Goal: Task Accomplishment & Management: Use online tool/utility

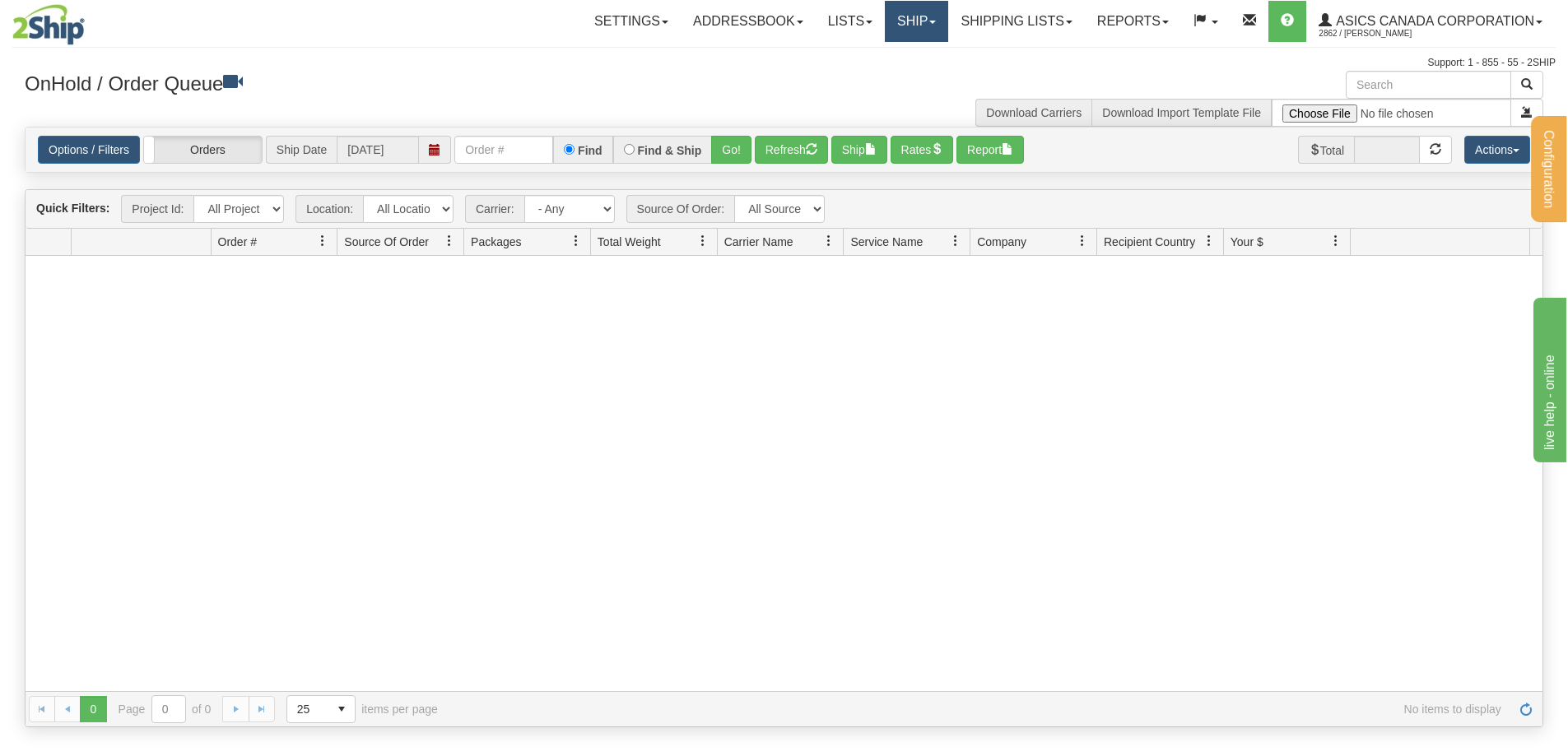
click at [885, 22] on link "Ship" at bounding box center [917, 22] width 64 height 41
click at [861, 60] on span "Ship Screen" at bounding box center [847, 57] width 63 height 13
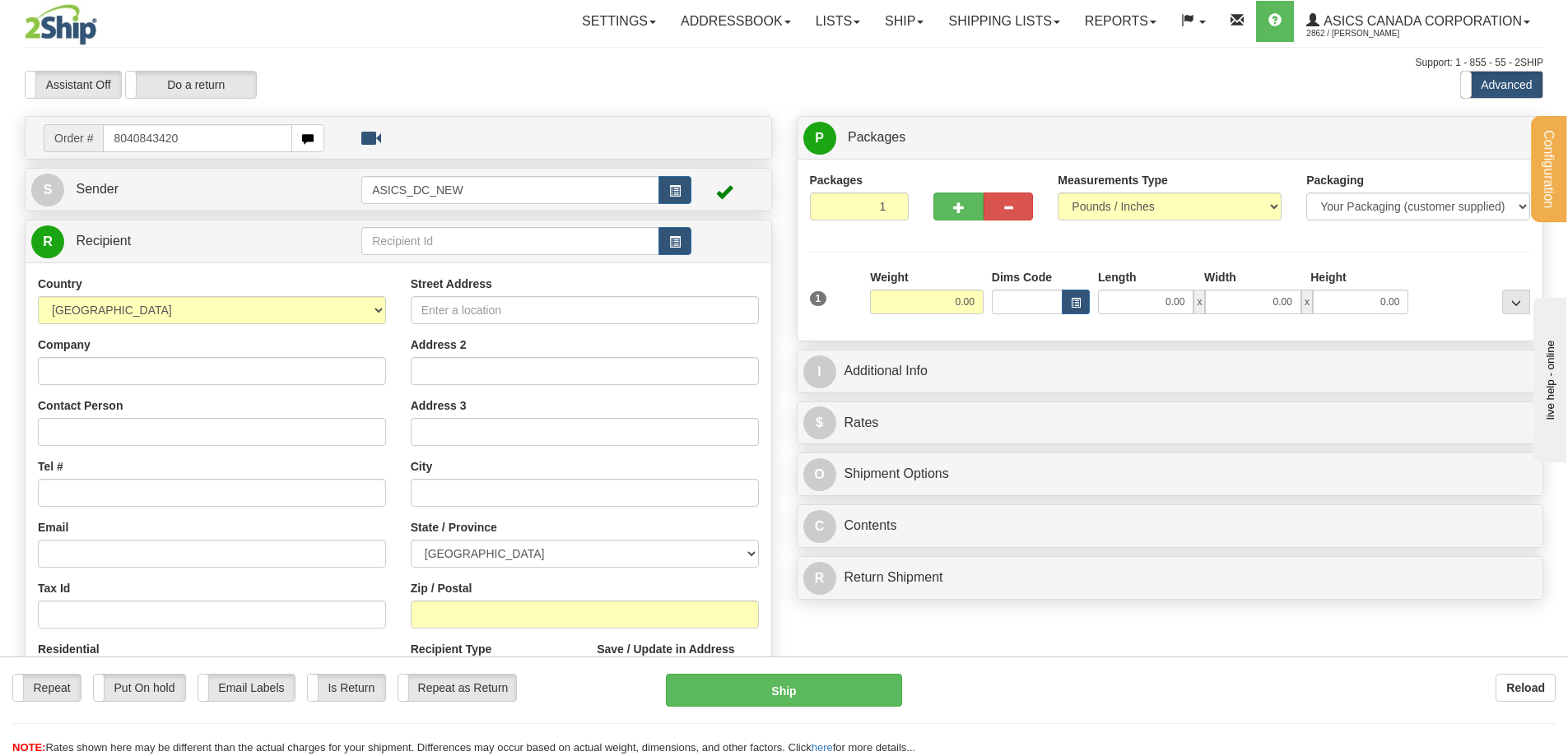
type input "8040843420"
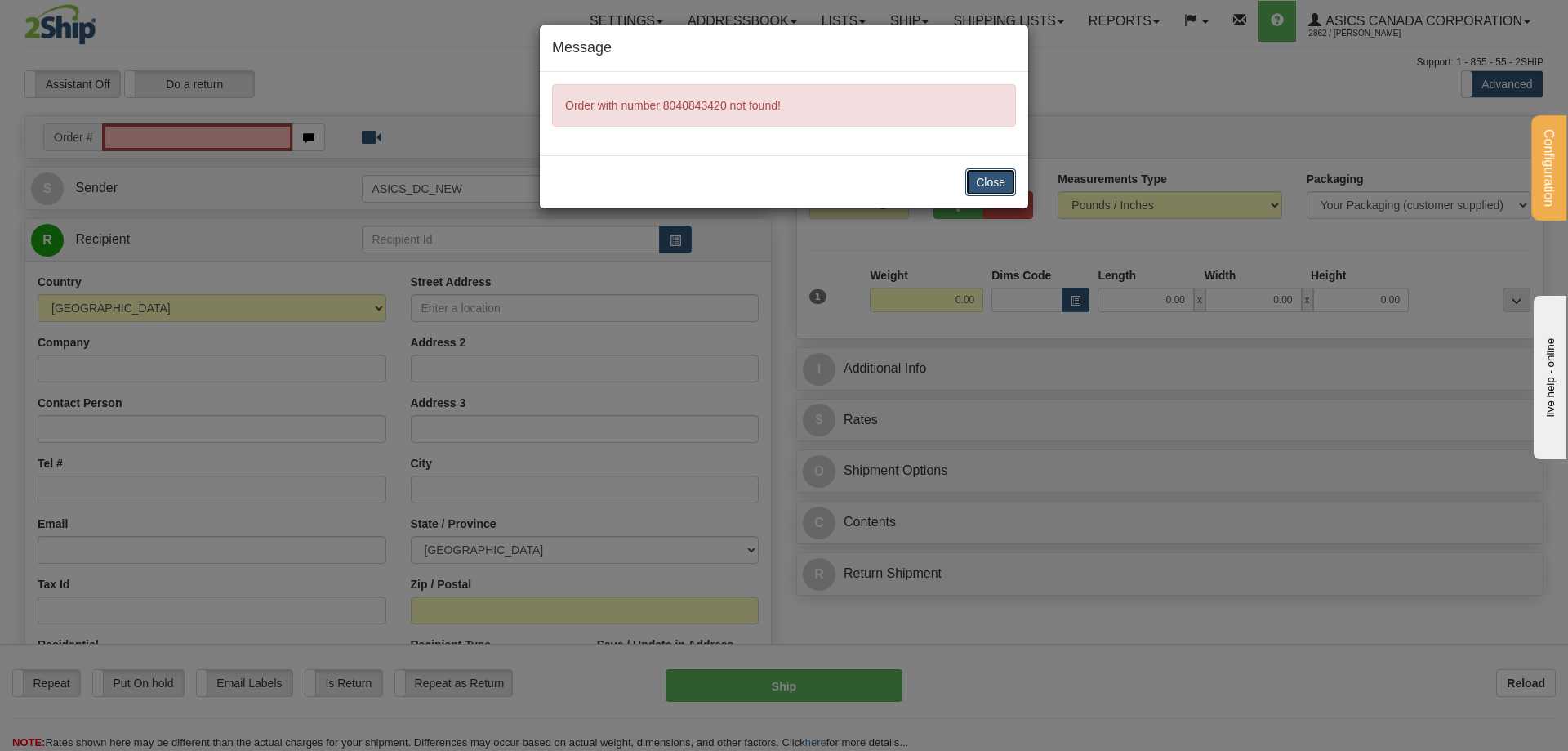
click at [994, 186] on button "Close" at bounding box center [990, 182] width 50 height 27
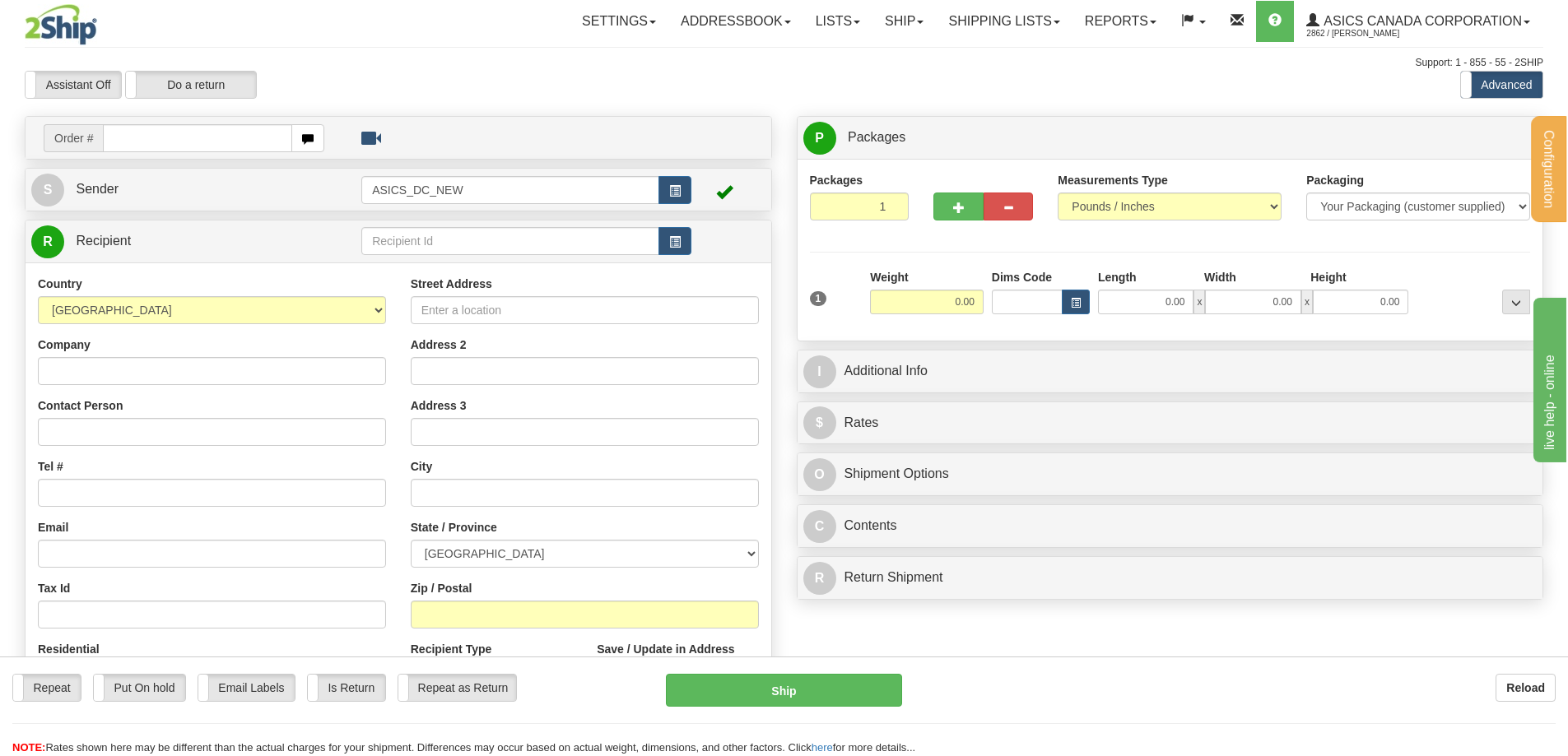
click at [146, 137] on input "text" at bounding box center [197, 138] width 190 height 28
type input "8"
click at [407, 240] on input "text" at bounding box center [510, 241] width 298 height 28
paste input "20050735"
type input "20050735"
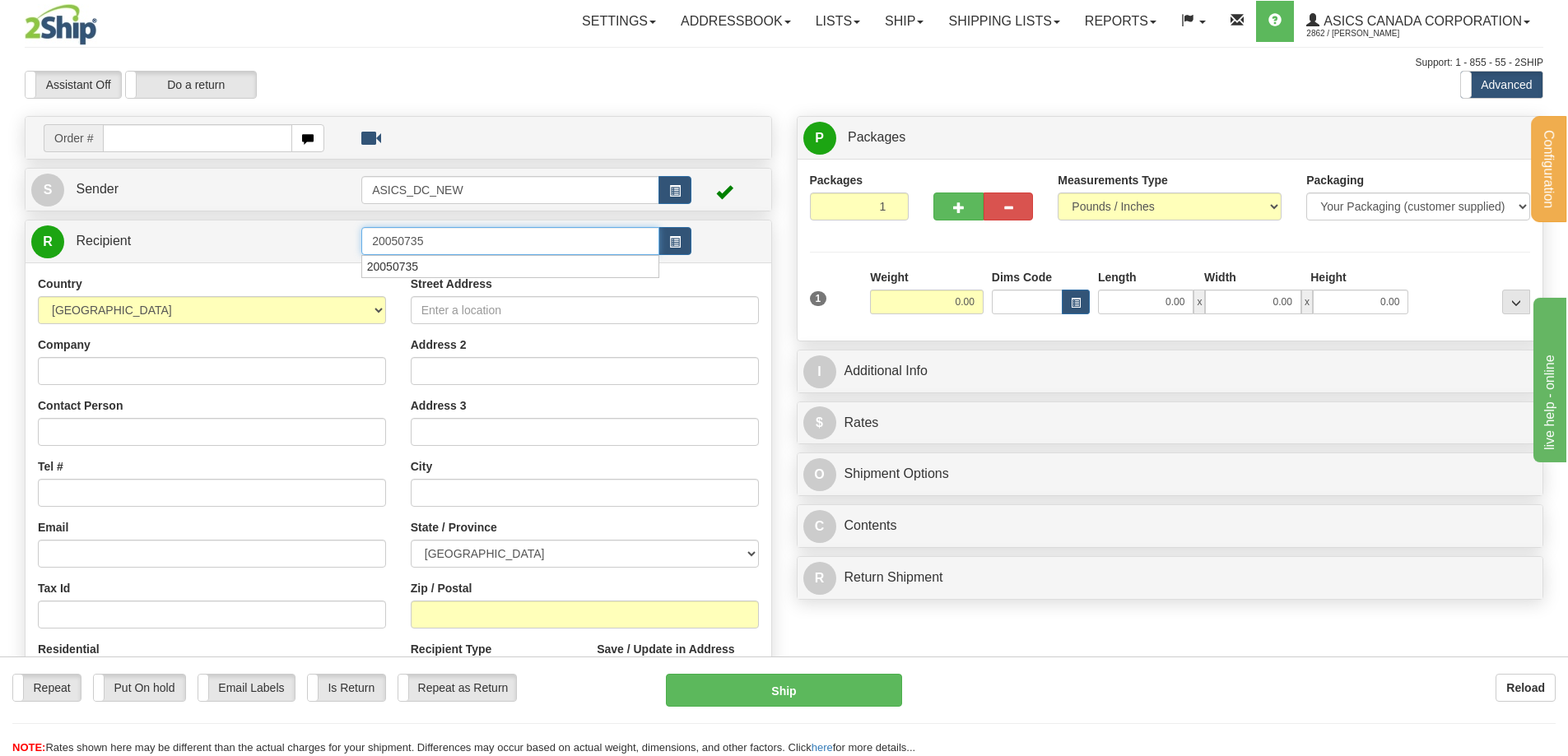
click button "Delete" at bounding box center [0, 0] width 0 height 0
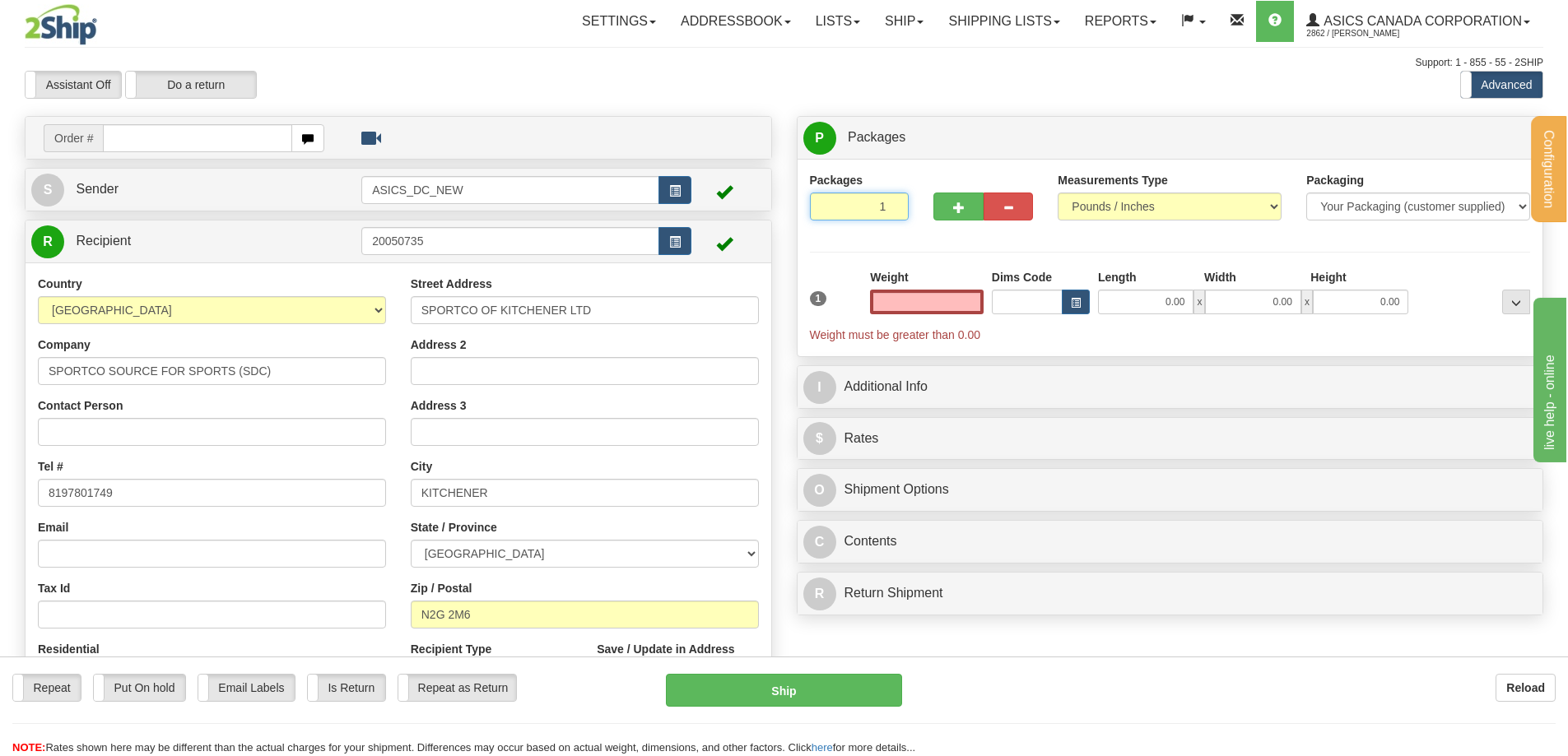
type input "2"
type input "0.00"
type input "2"
radio input "true"
click at [893, 205] on input "2" at bounding box center [860, 207] width 100 height 28
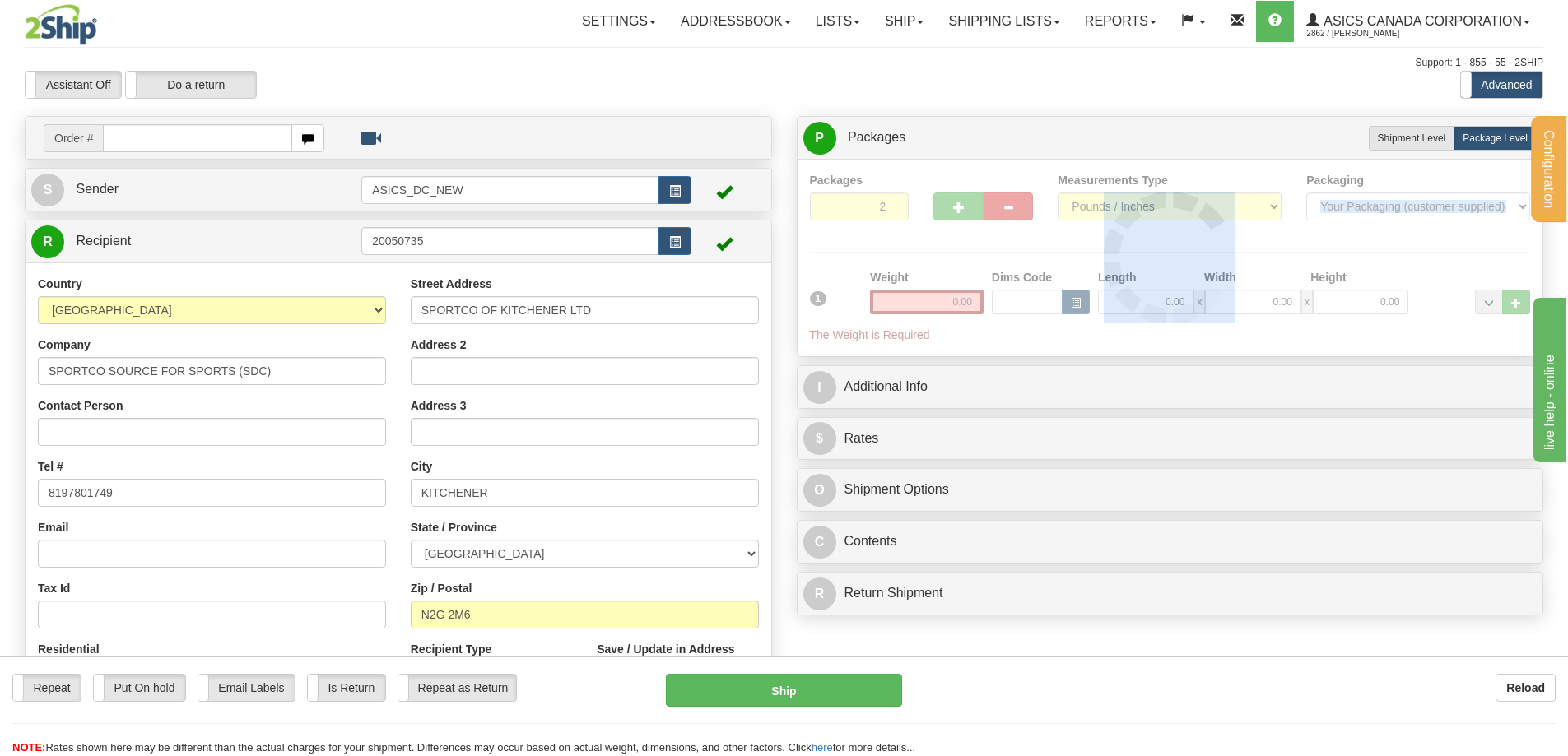
click at [893, 205] on div at bounding box center [1170, 258] width 721 height 172
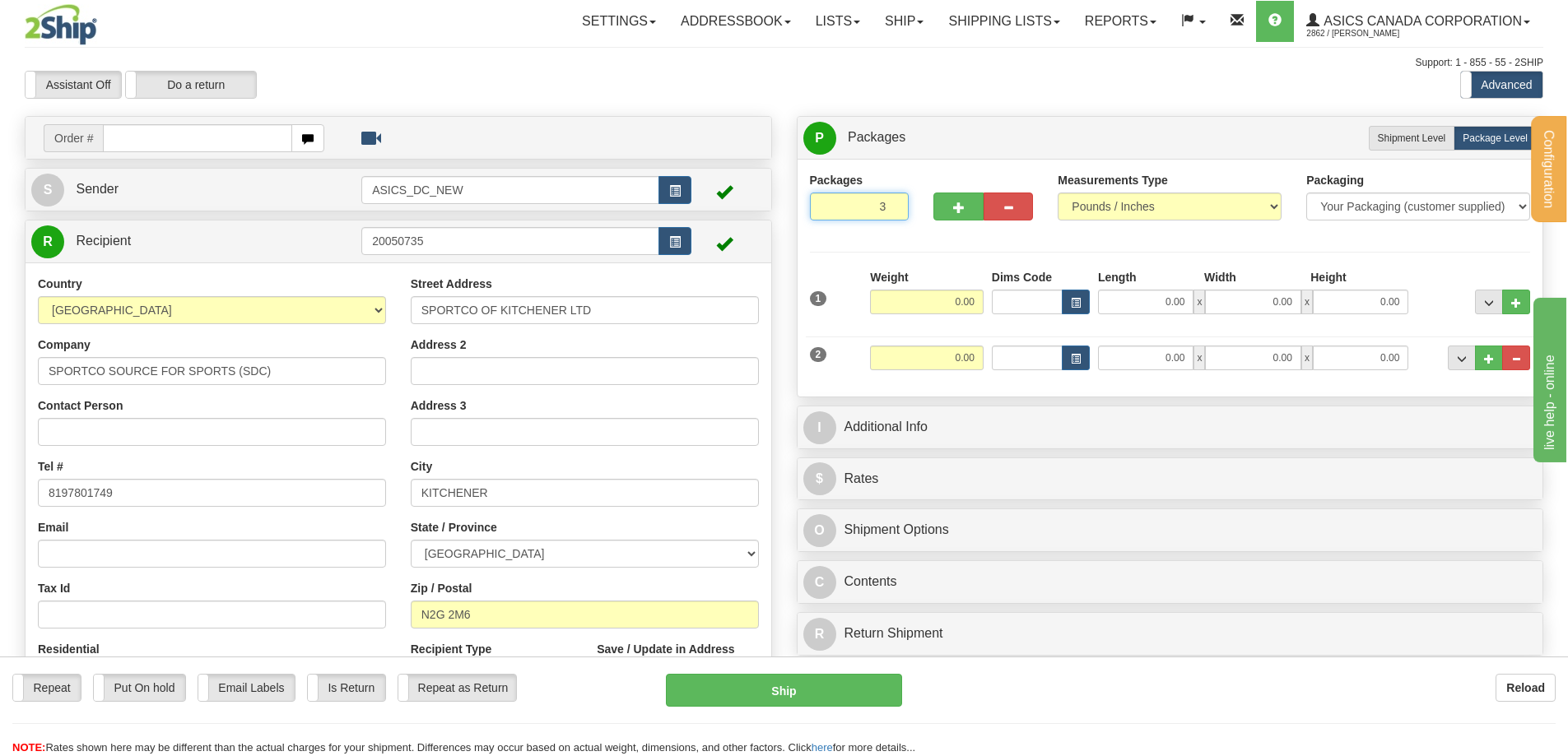
click at [893, 205] on input "3" at bounding box center [860, 207] width 100 height 28
click at [0, 0] on div at bounding box center [0, 0] width 0 height 0
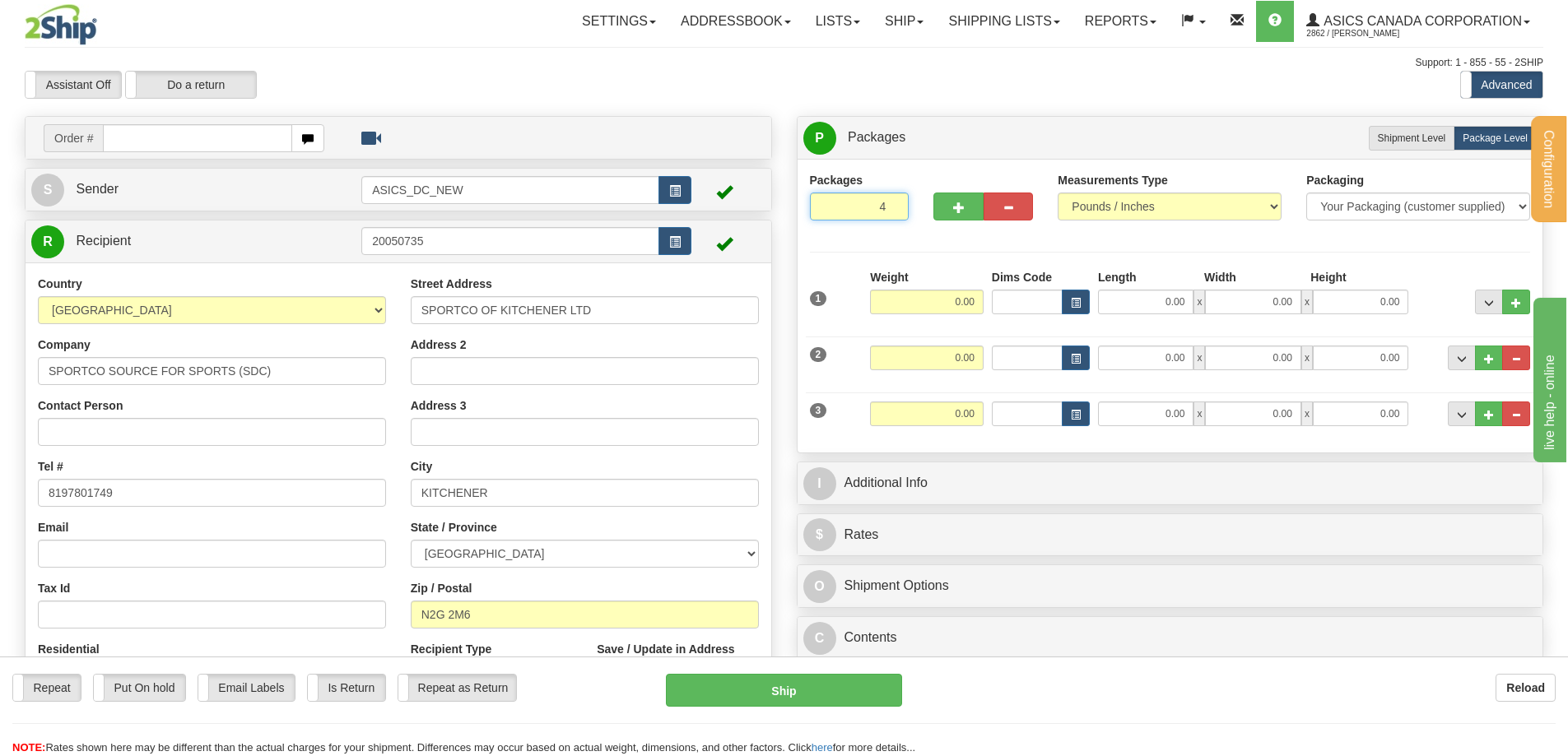
click at [893, 205] on input "4" at bounding box center [860, 207] width 100 height 28
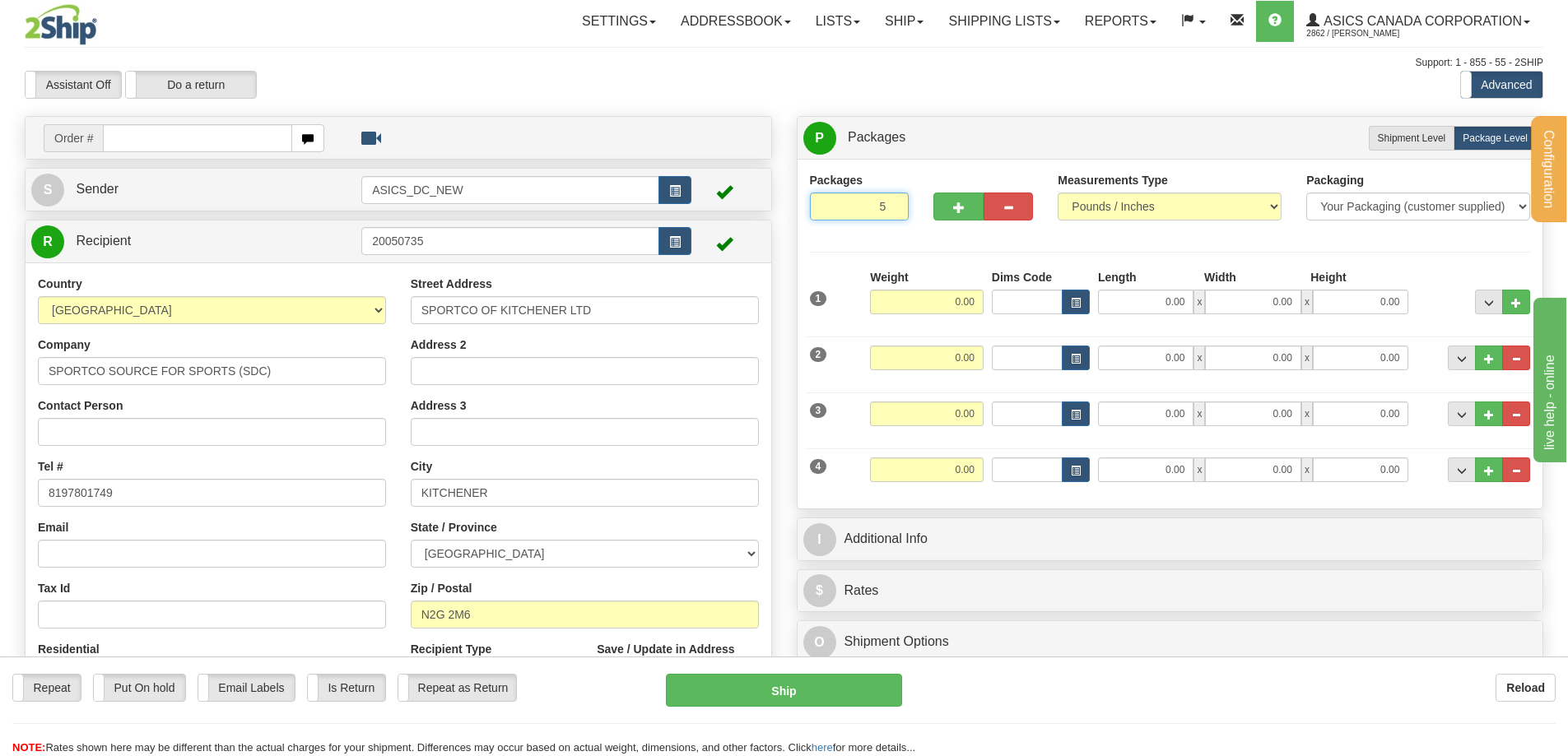
click at [893, 205] on input "5" at bounding box center [860, 207] width 100 height 28
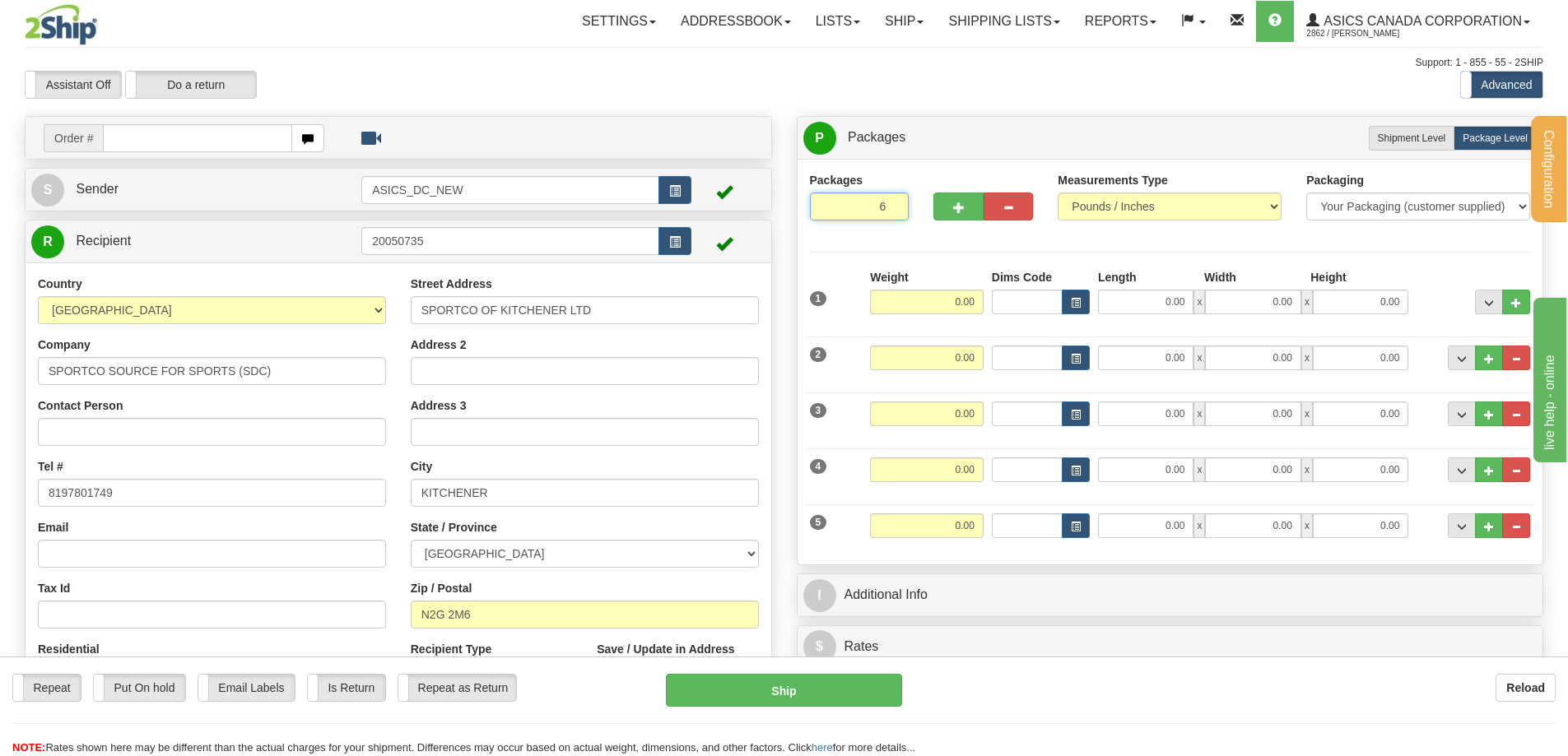
type input "6"
click at [893, 205] on input "6" at bounding box center [860, 207] width 100 height 28
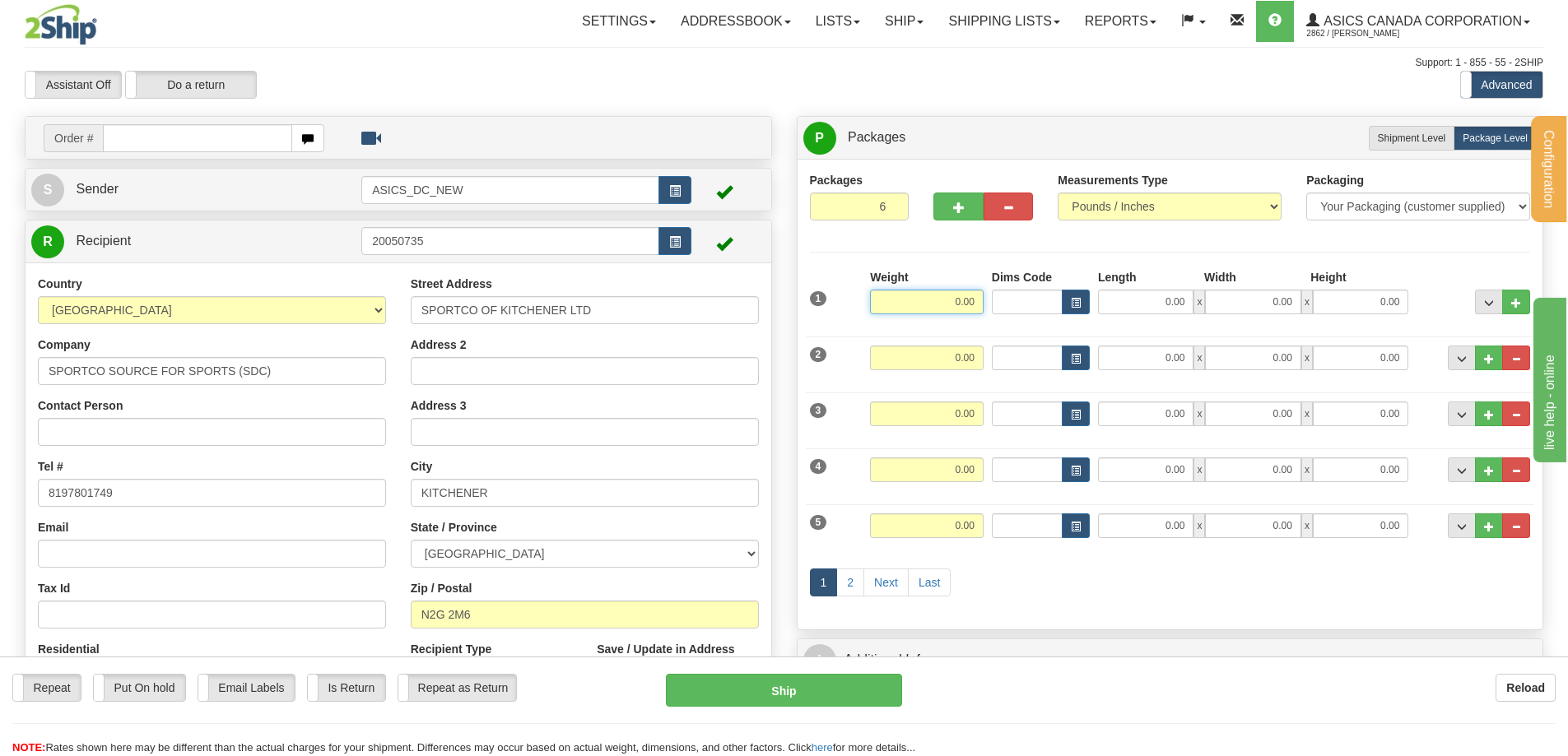
drag, startPoint x: 940, startPoint y: 294, endPoint x: 1006, endPoint y: 302, distance: 66.5
click at [1006, 302] on div "1 Weight 0.00 Dims Code 0.00" at bounding box center [1170, 298] width 729 height 59
type input "25.00"
click at [1081, 303] on button "button" at bounding box center [1075, 301] width 28 height 25
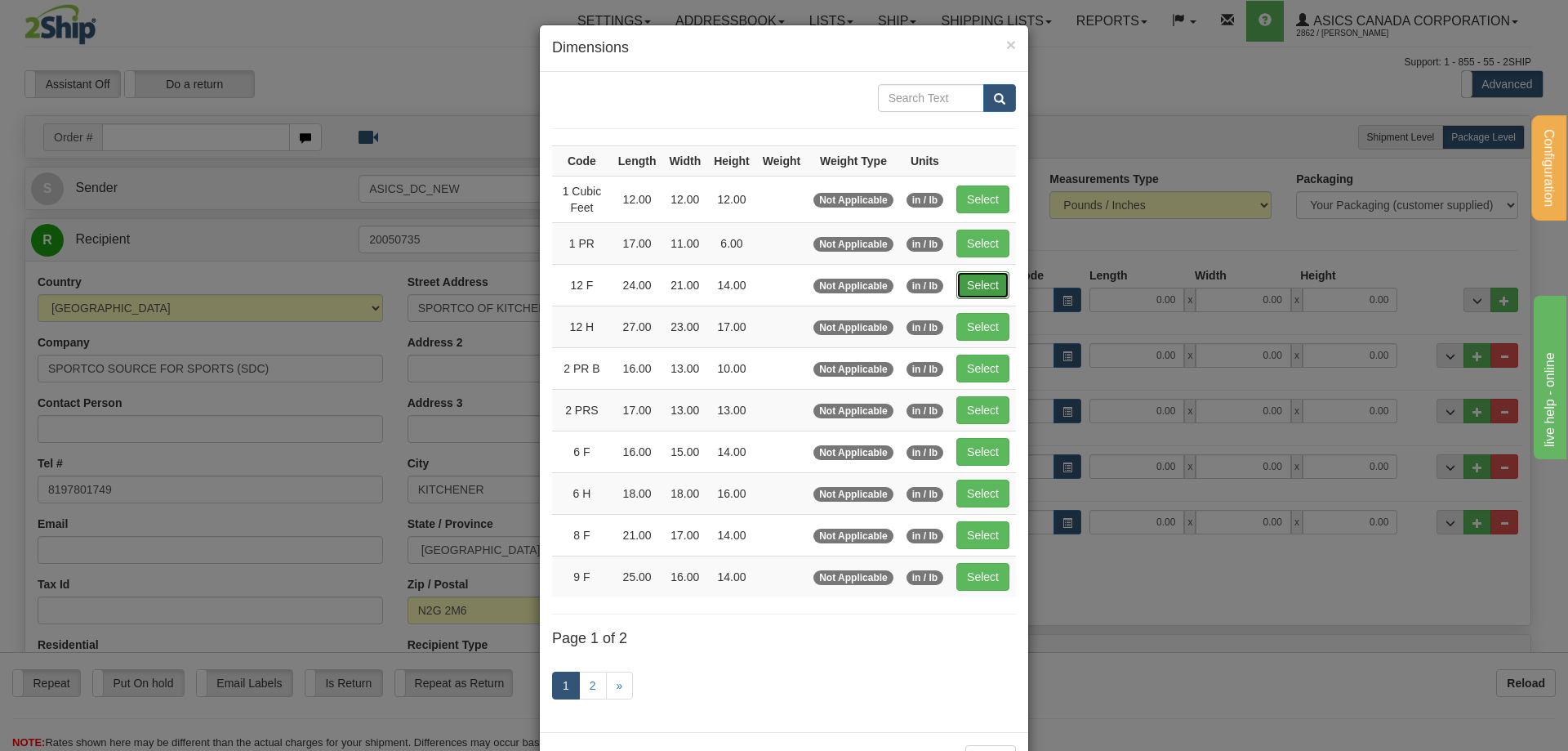
click at [985, 286] on button "Select" at bounding box center [983, 285] width 53 height 27
type input "12 F"
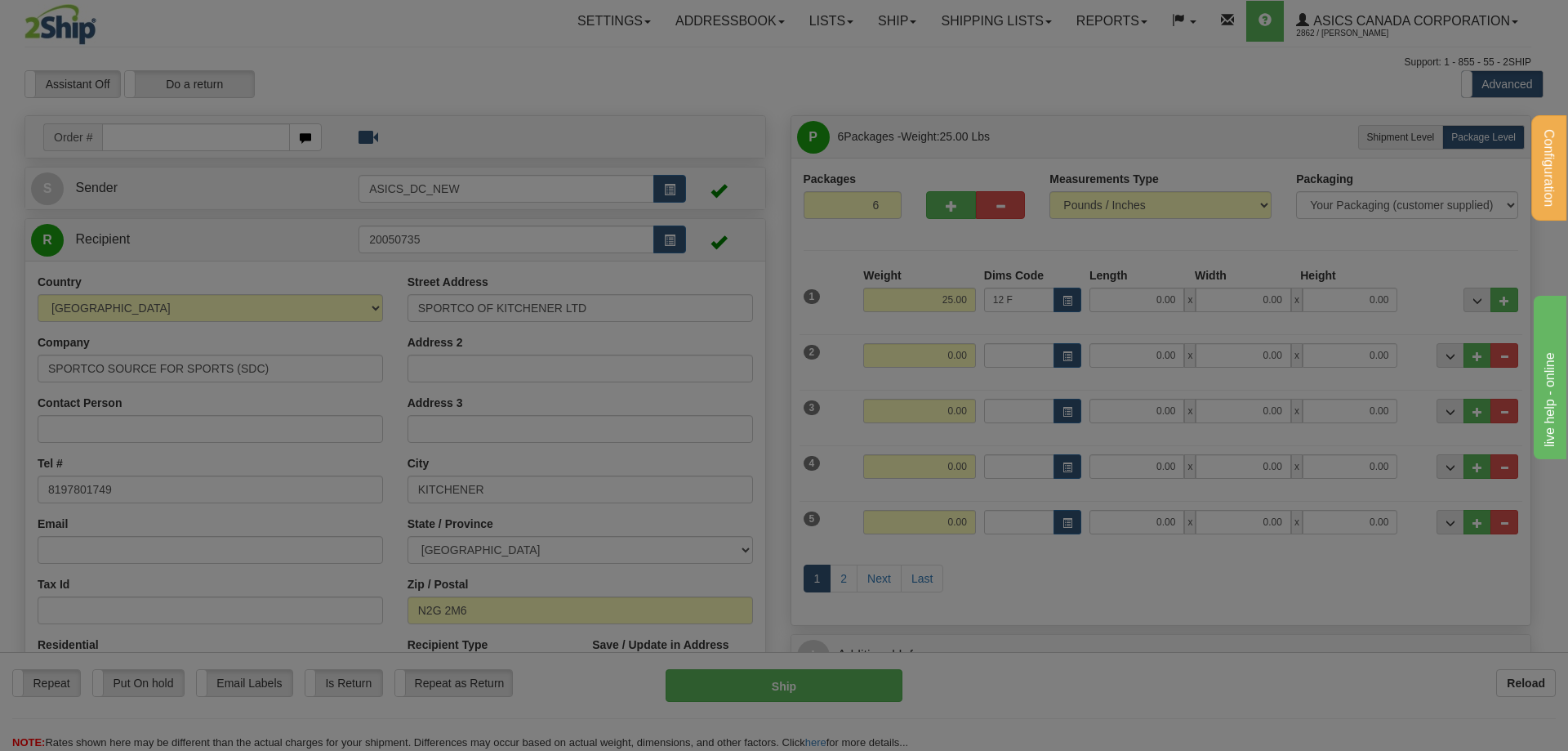
type input "24.00"
type input "21.00"
type input "14.00"
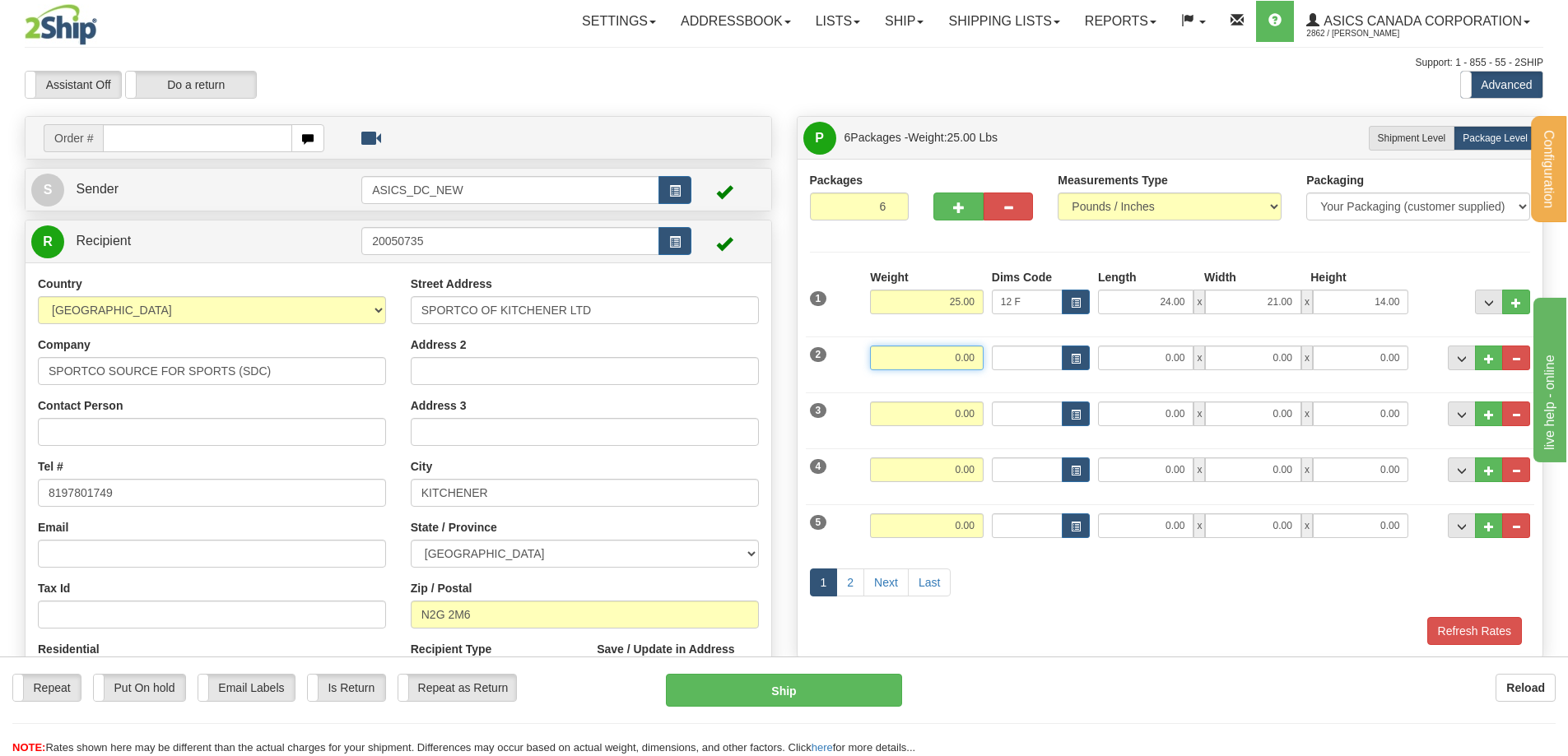
drag, startPoint x: 932, startPoint y: 363, endPoint x: 1026, endPoint y: 360, distance: 94.0
click at [1025, 361] on div "2 Weight 0.00 Dims Code Length Width Height" at bounding box center [1170, 356] width 729 height 55
type input "25.00"
click at [1071, 356] on span "button" at bounding box center [1075, 359] width 9 height 9
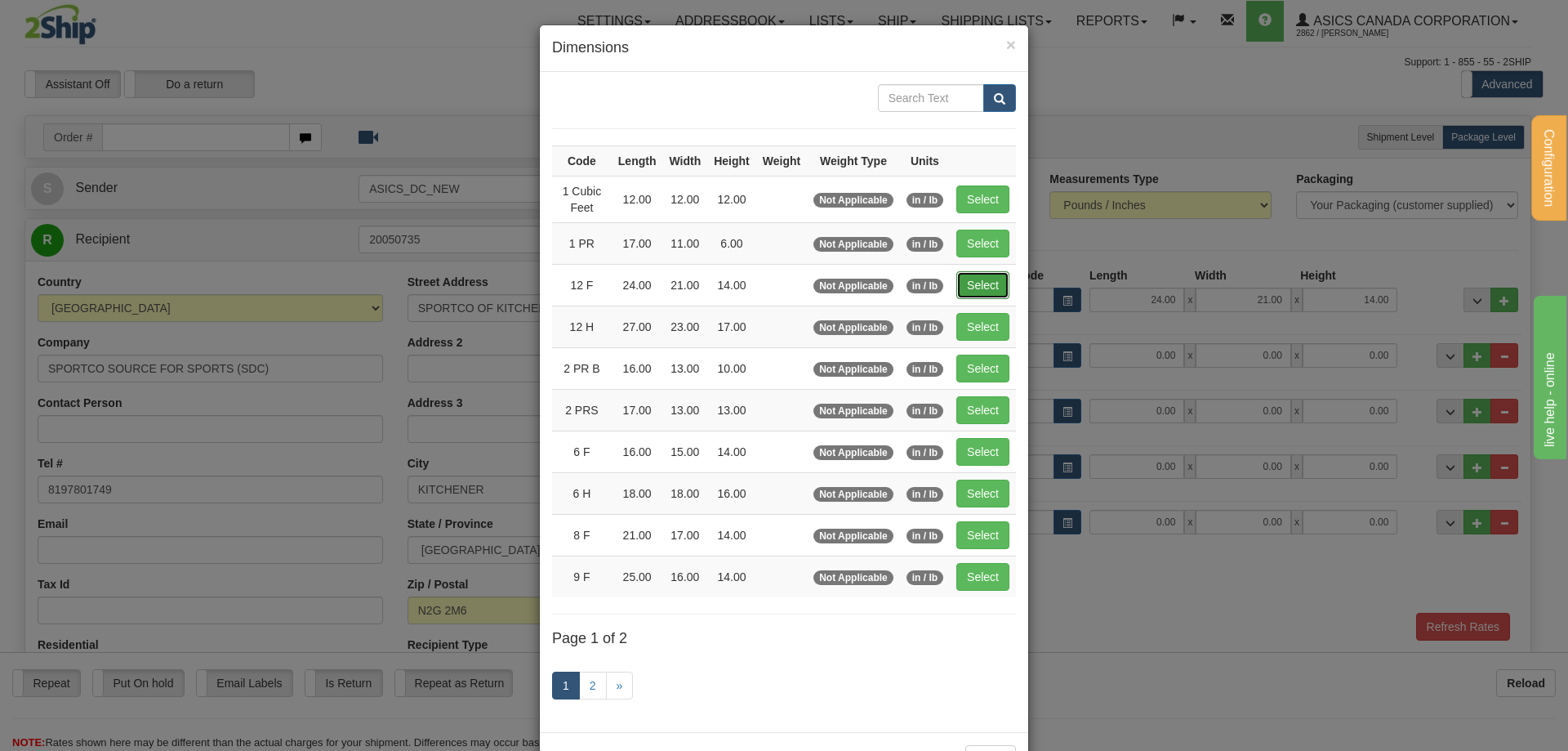
click at [982, 293] on button "Select" at bounding box center [983, 285] width 53 height 27
type input "12 F"
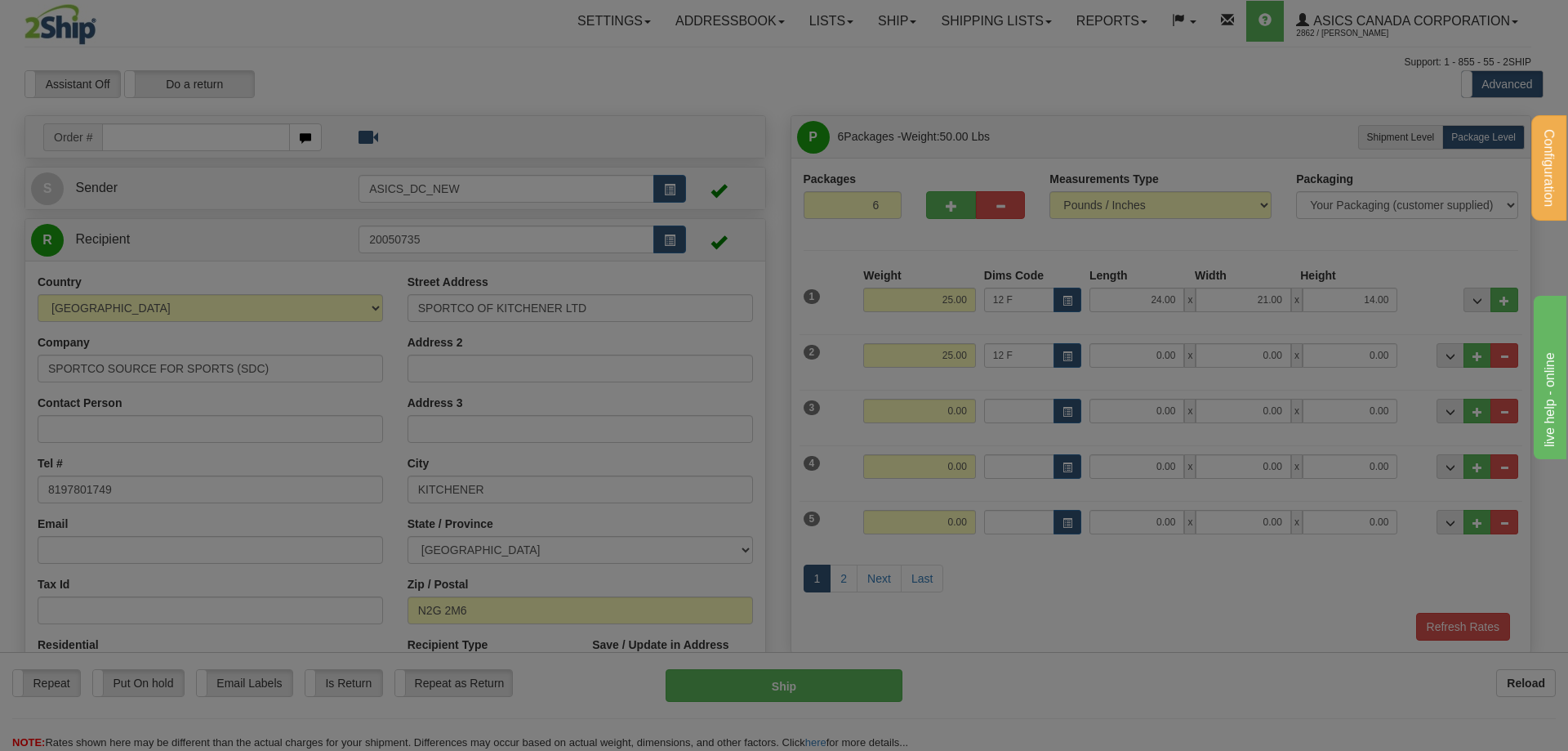
type input "24.00"
type input "21.00"
type input "14.00"
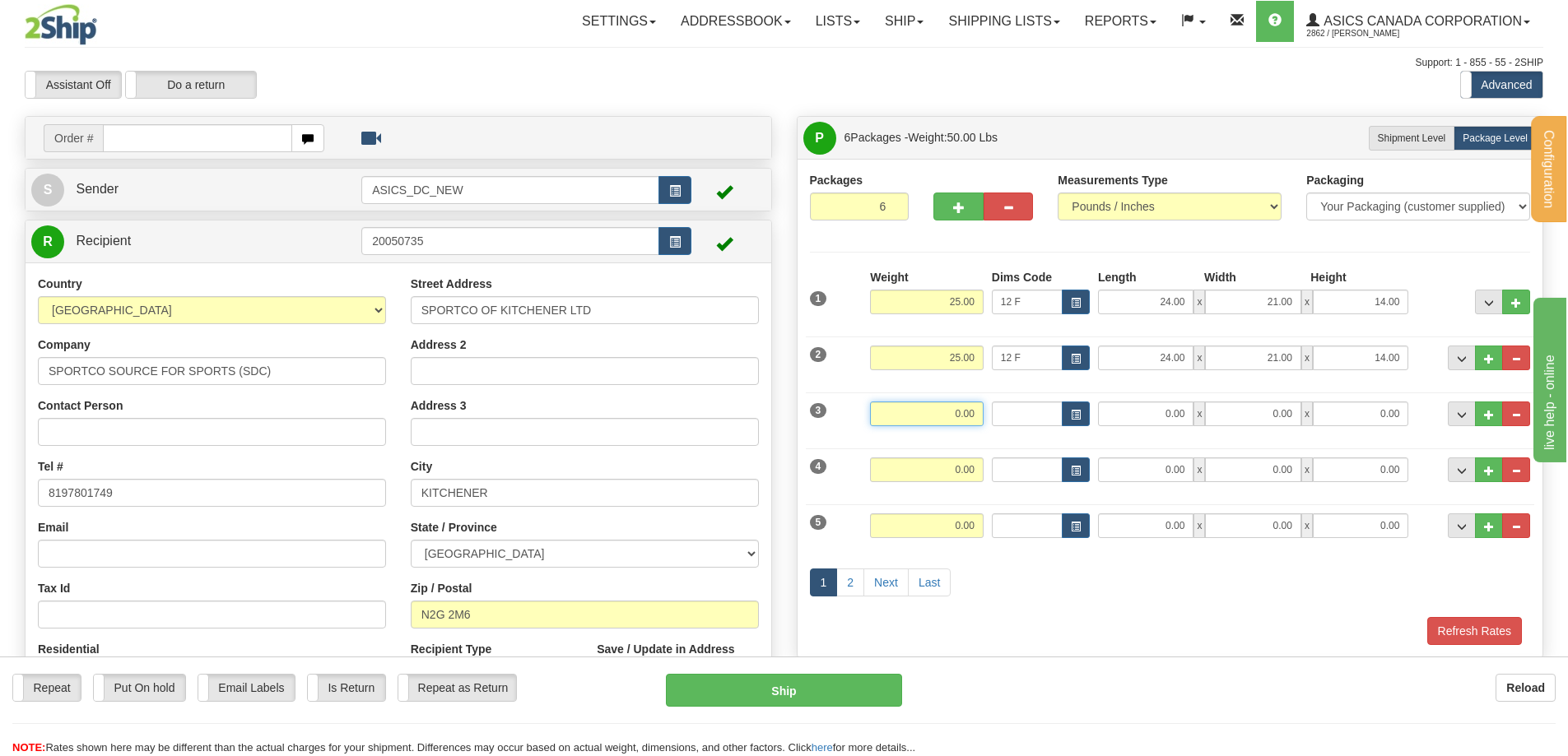
drag, startPoint x: 936, startPoint y: 410, endPoint x: 1127, endPoint y: 428, distance: 191.8
click at [1059, 413] on div "3 Weight 0.00 Dims Code Length Width Height" at bounding box center [1170, 412] width 729 height 55
drag, startPoint x: 925, startPoint y: 408, endPoint x: 1042, endPoint y: 413, distance: 117.1
click at [1042, 413] on div "3 Weight 12h Dims Code Length Width Height x" at bounding box center [1170, 412] width 729 height 55
type input "28.00"
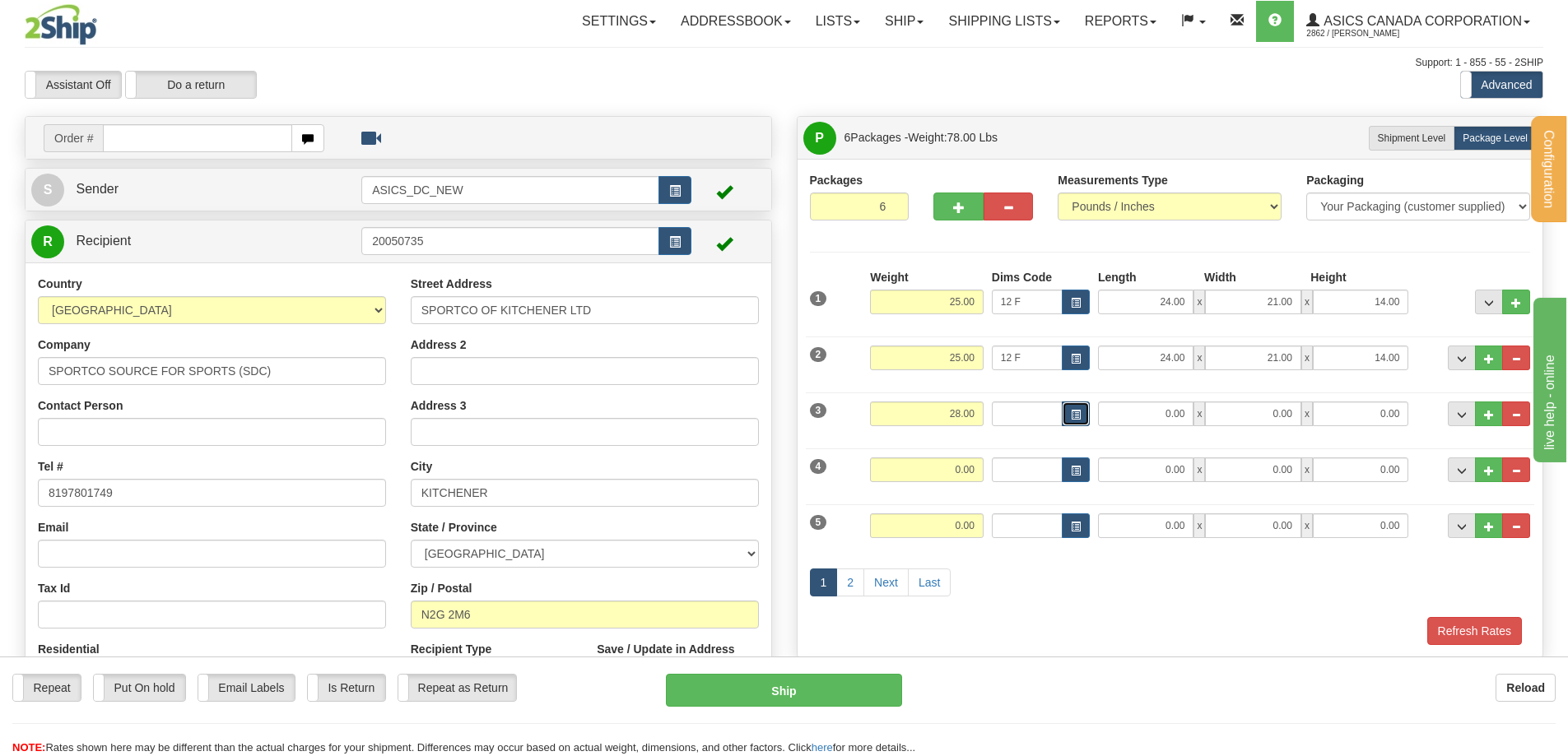
click at [1077, 408] on button "button" at bounding box center [1075, 413] width 28 height 25
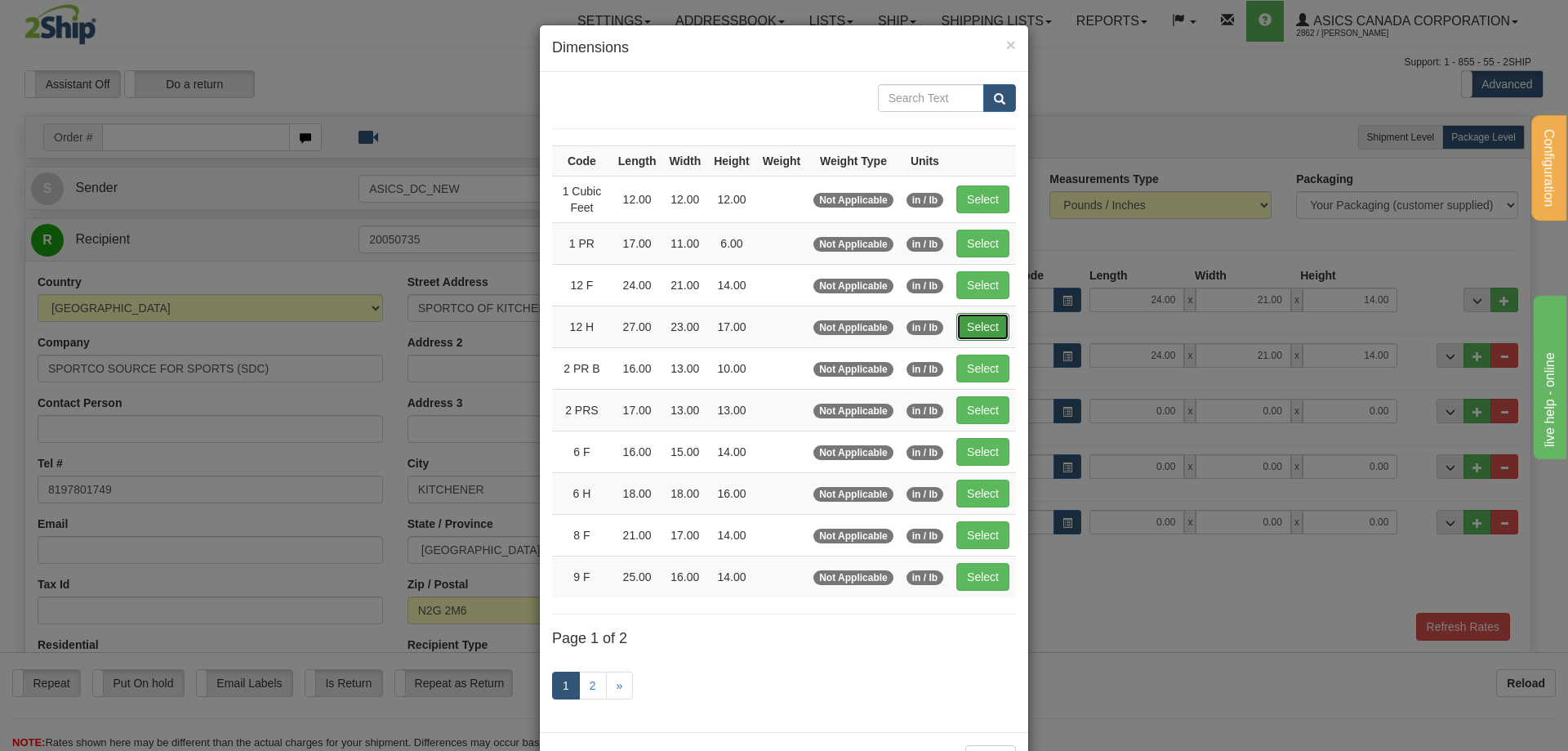
click at [979, 327] on button "Select" at bounding box center [983, 327] width 53 height 27
type input "12 H"
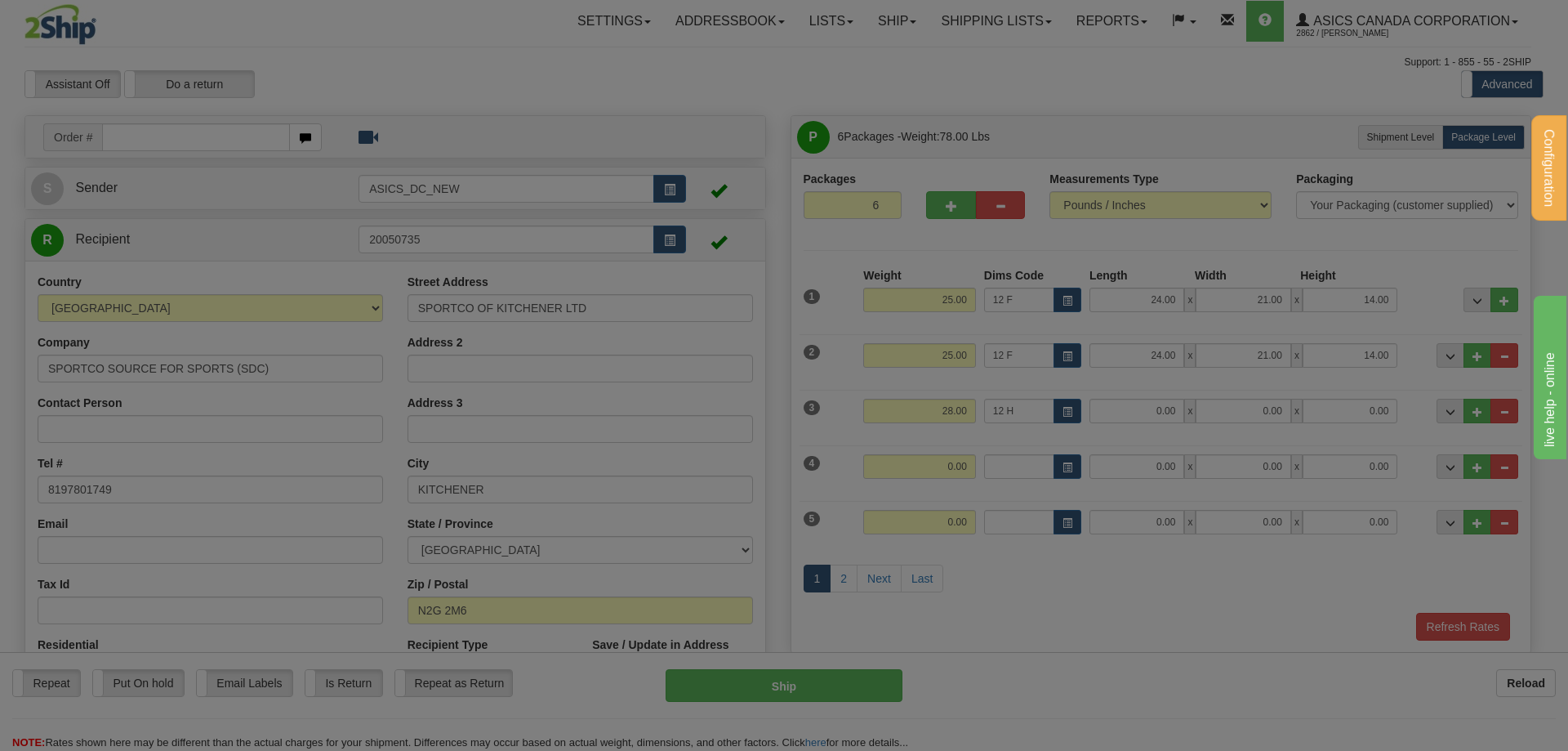
type input "27.00"
type input "23.00"
type input "17.00"
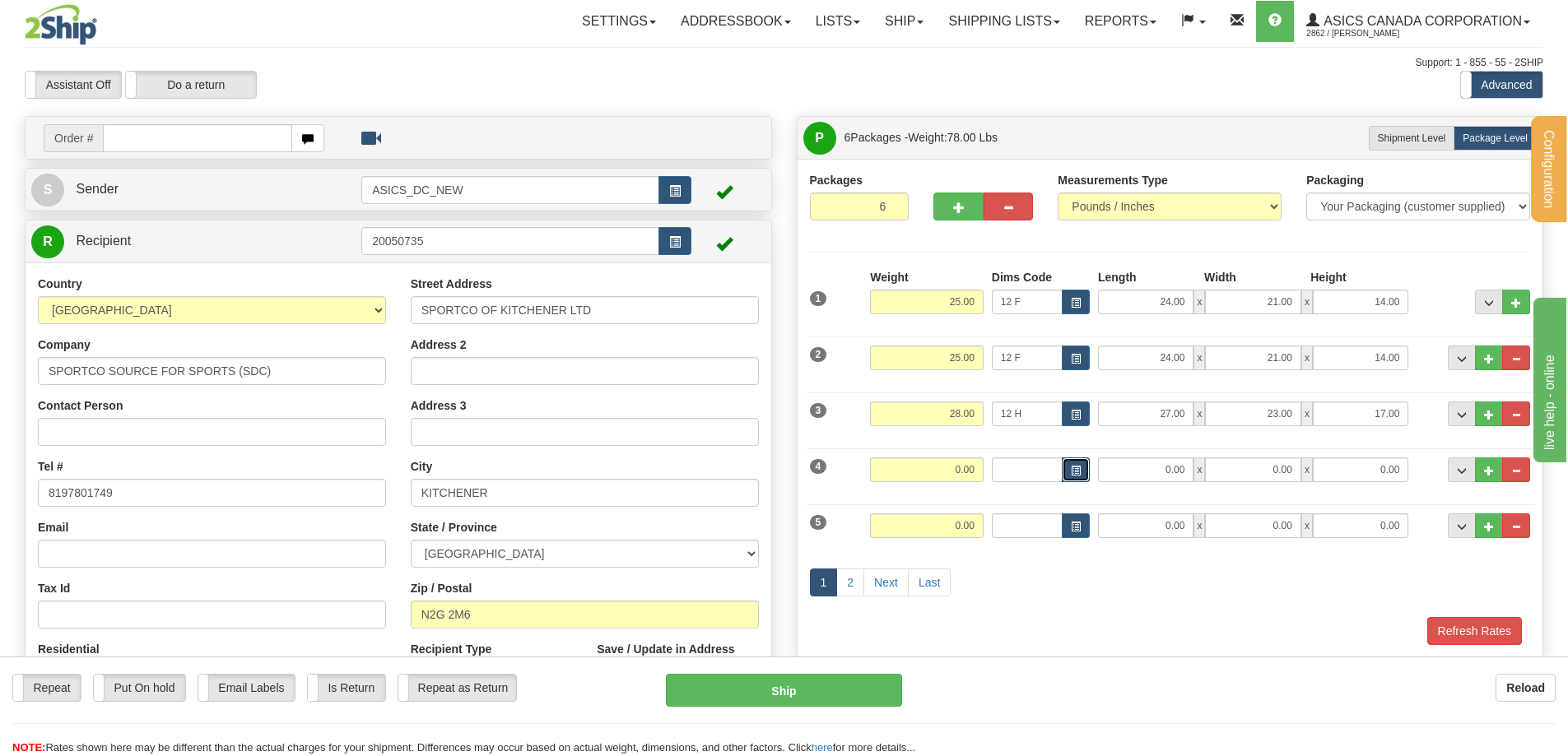
click at [1075, 469] on span "button" at bounding box center [1075, 471] width 9 height 9
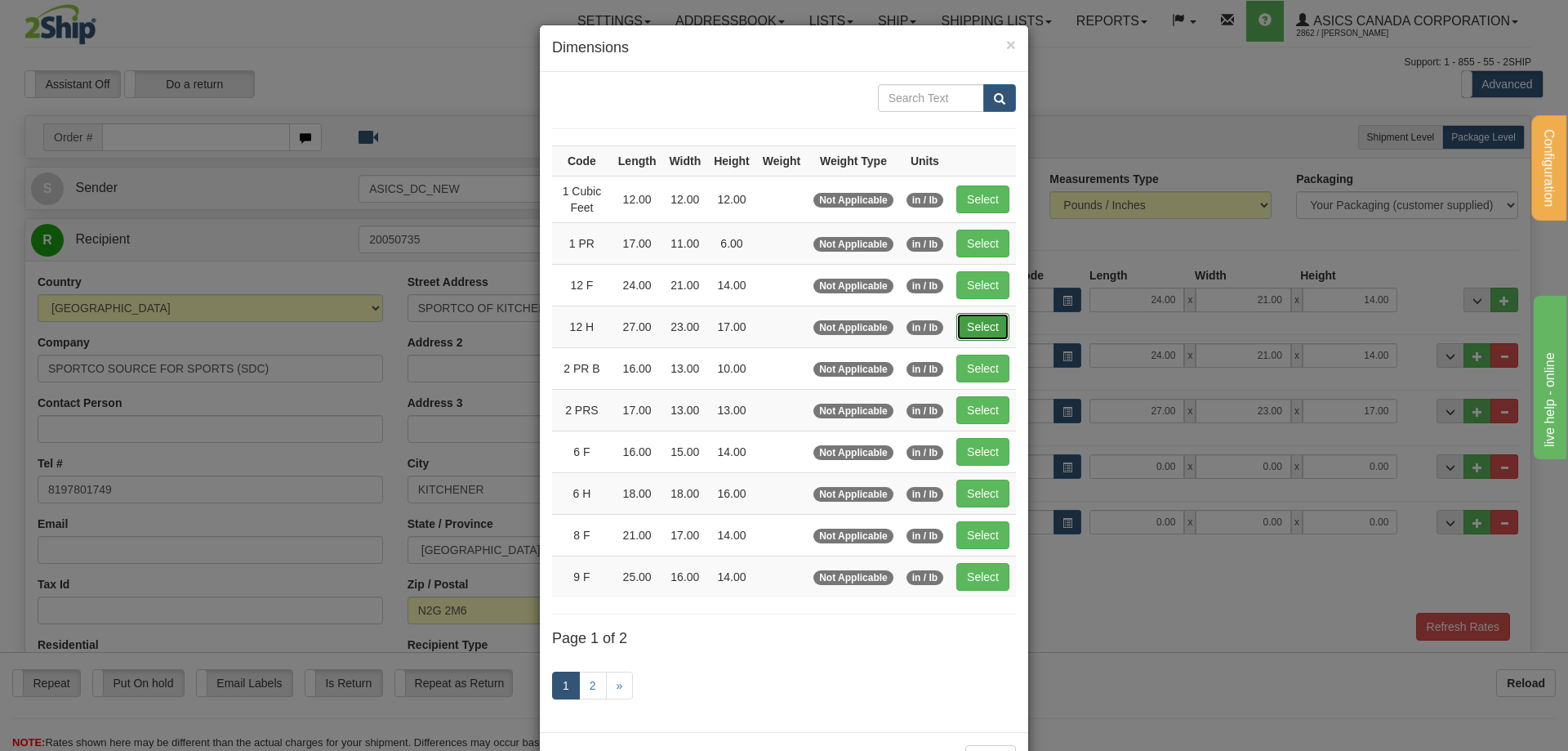
click at [981, 322] on button "Select" at bounding box center [983, 327] width 53 height 27
type input "12 H"
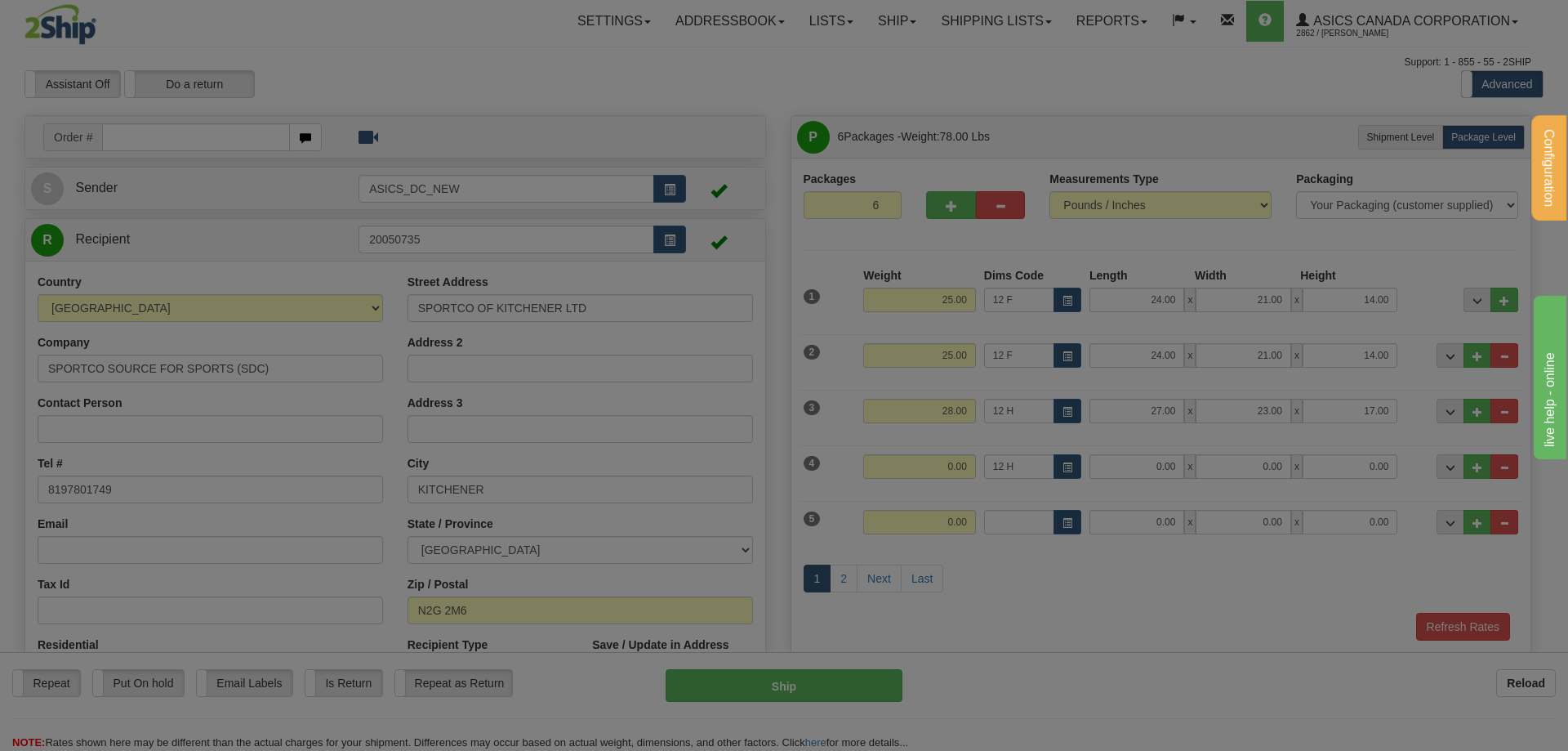
type input "27.00"
type input "23.00"
type input "17.00"
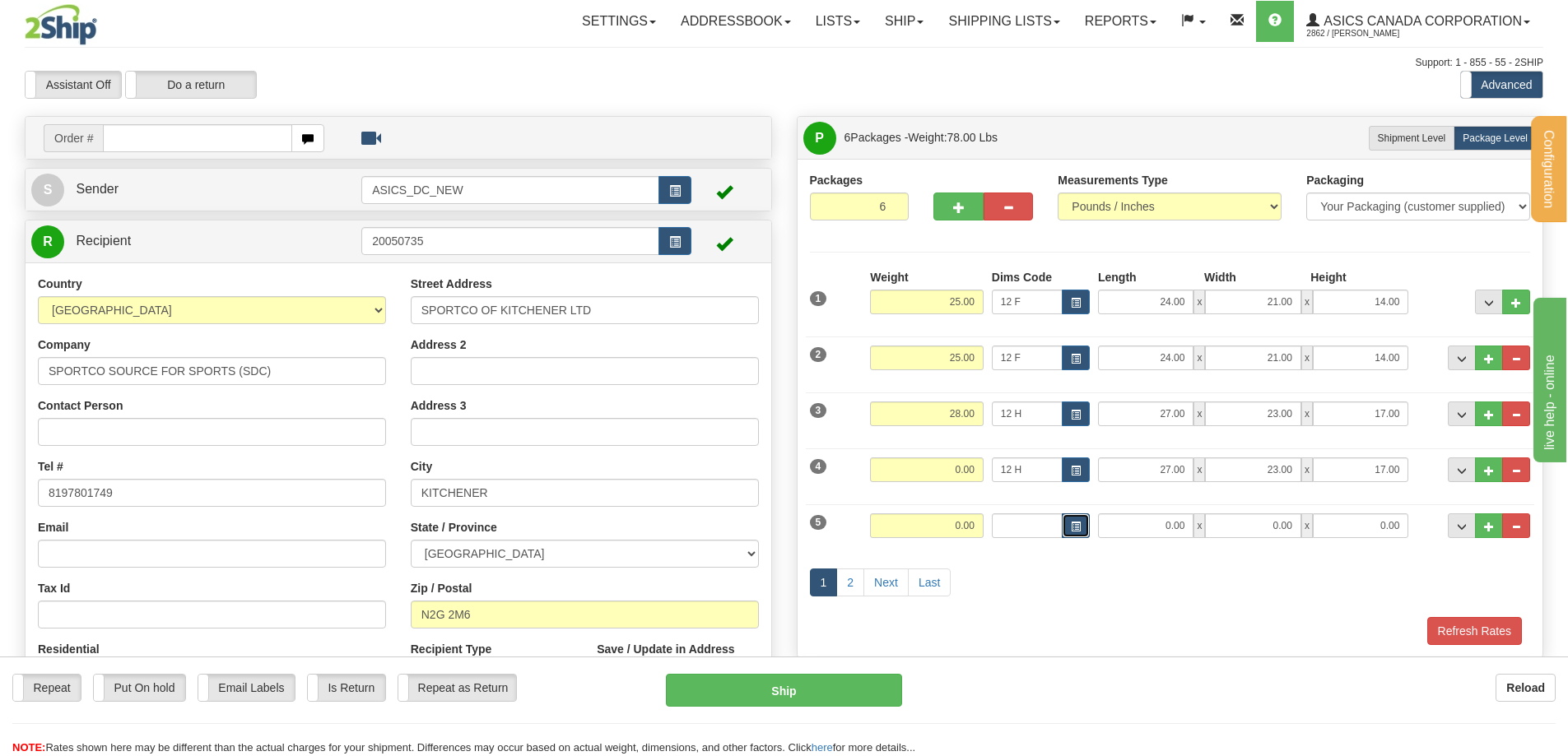
click at [1075, 524] on span "button" at bounding box center [1075, 527] width 9 height 9
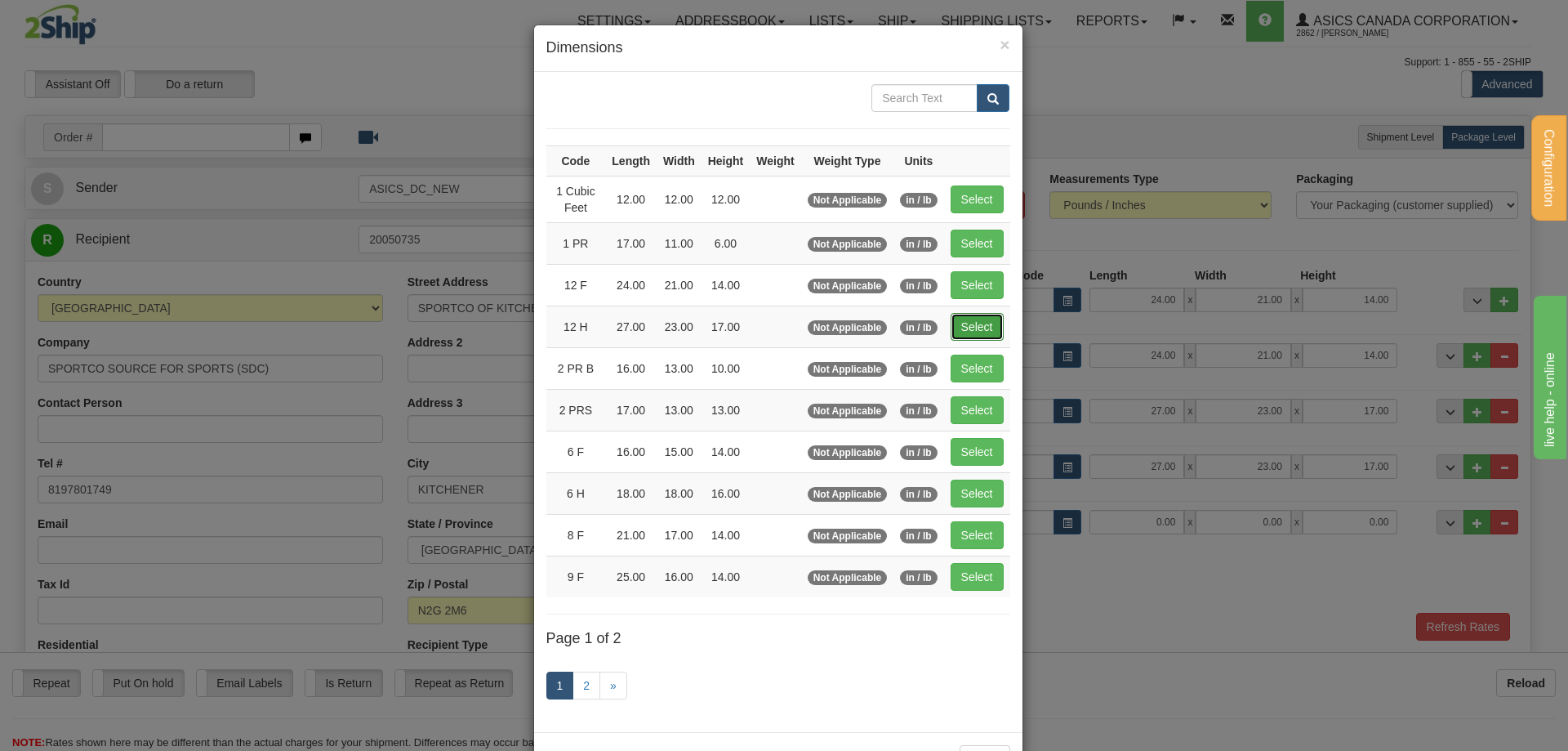
click at [974, 330] on button "Select" at bounding box center [977, 327] width 53 height 27
type input "12 H"
type input "27.00"
type input "23.00"
type input "17.00"
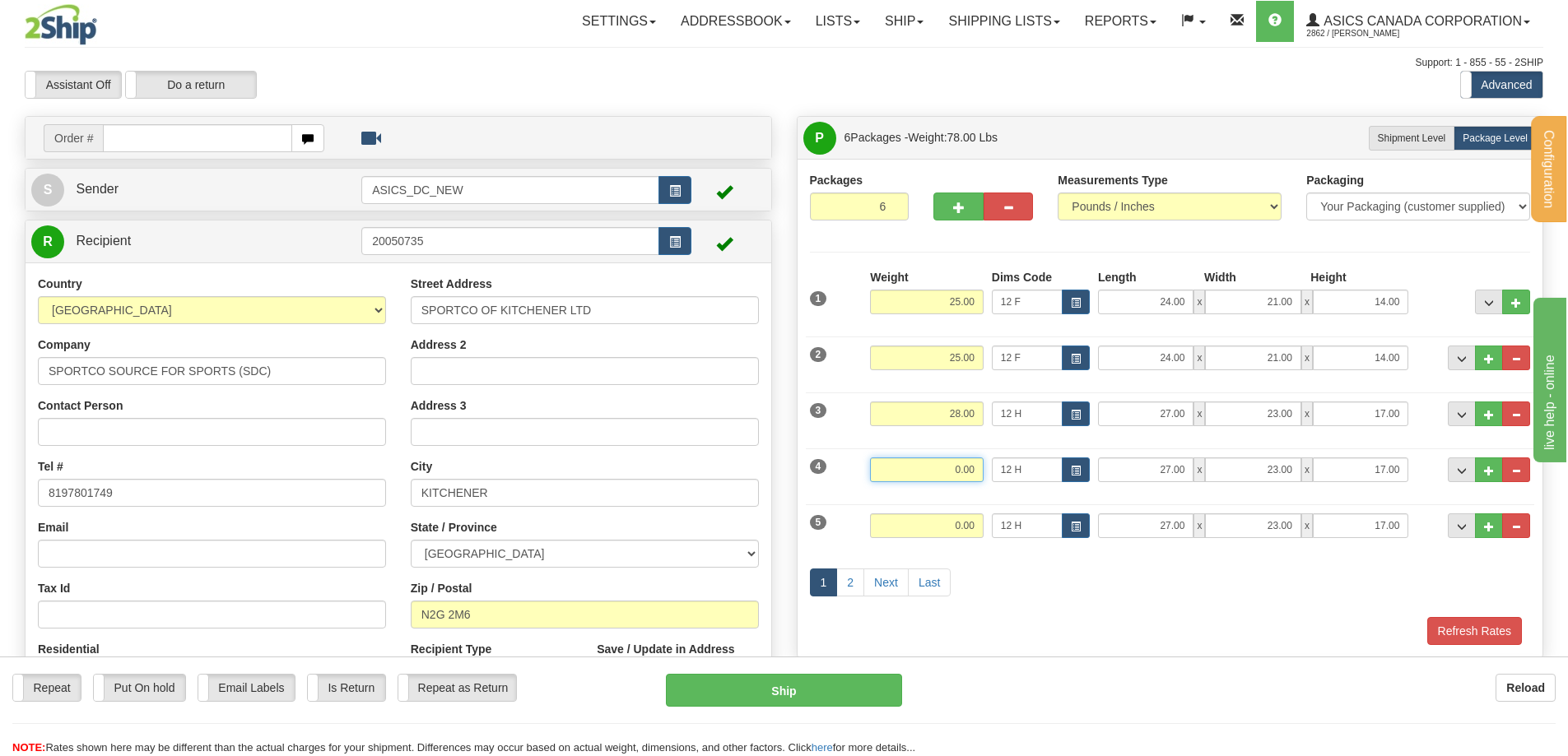
drag, startPoint x: 936, startPoint y: 471, endPoint x: 1036, endPoint y: 473, distance: 100.0
click at [1036, 473] on div "4 Weight 0.00 Dims Code 12 H Length Width x" at bounding box center [1170, 468] width 729 height 55
type input "28.00"
drag, startPoint x: 949, startPoint y: 518, endPoint x: 1017, endPoint y: 527, distance: 68.6
click at [1017, 527] on div "5 Weight 0.00 Dims Code 12 H Length Width x" at bounding box center [1170, 524] width 729 height 55
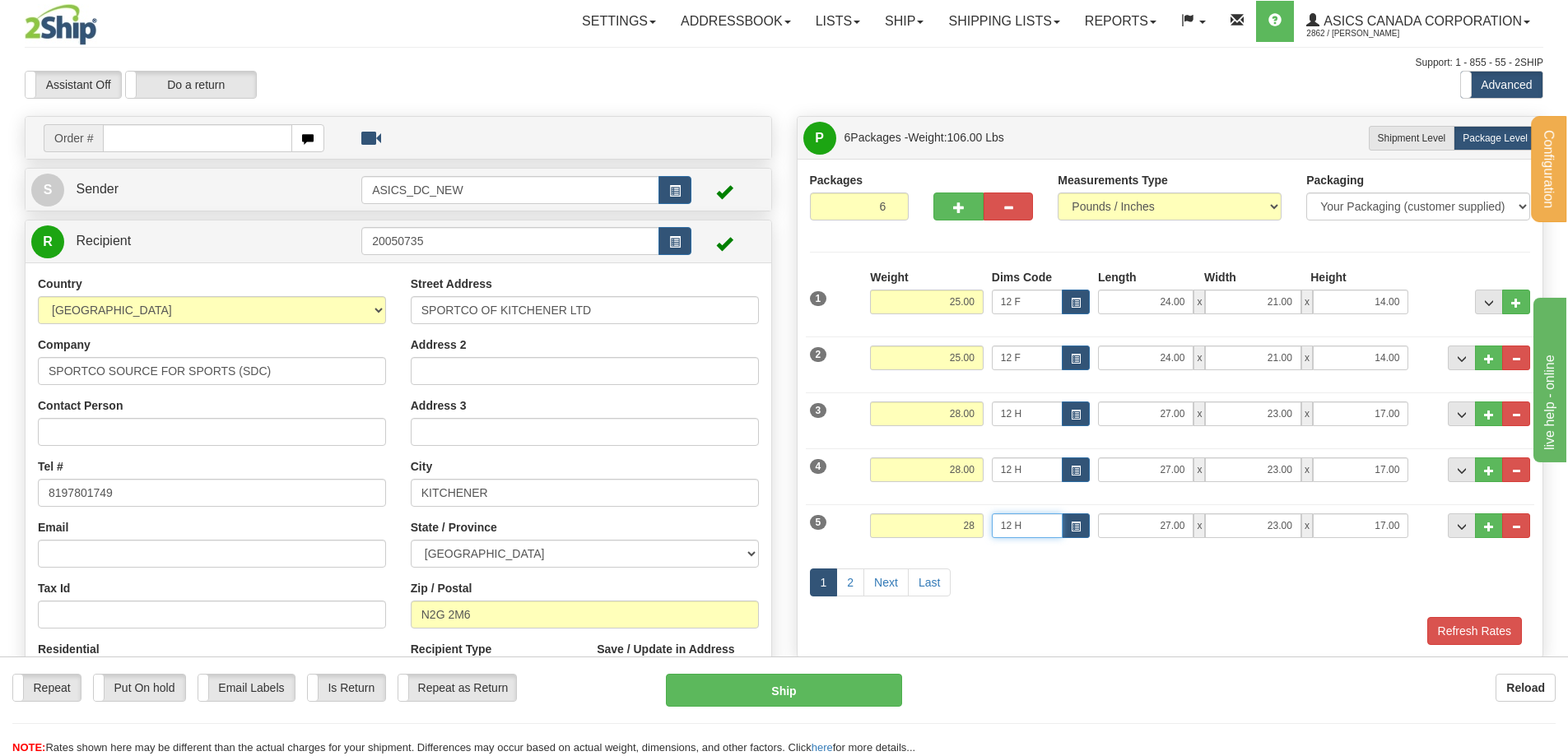
type input "28.00"
click at [845, 579] on link "2" at bounding box center [850, 582] width 28 height 28
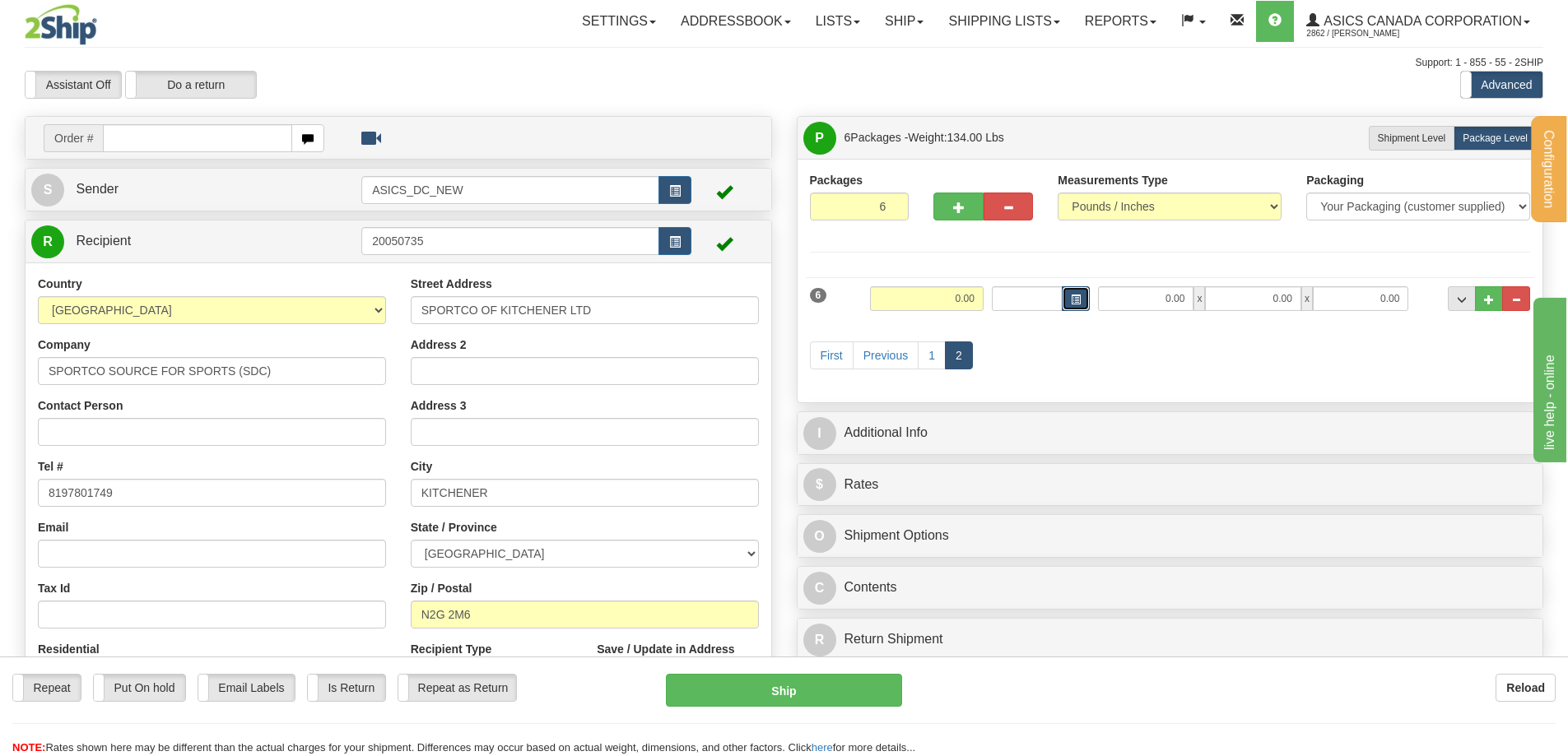
click at [1077, 302] on span "button" at bounding box center [1075, 300] width 9 height 9
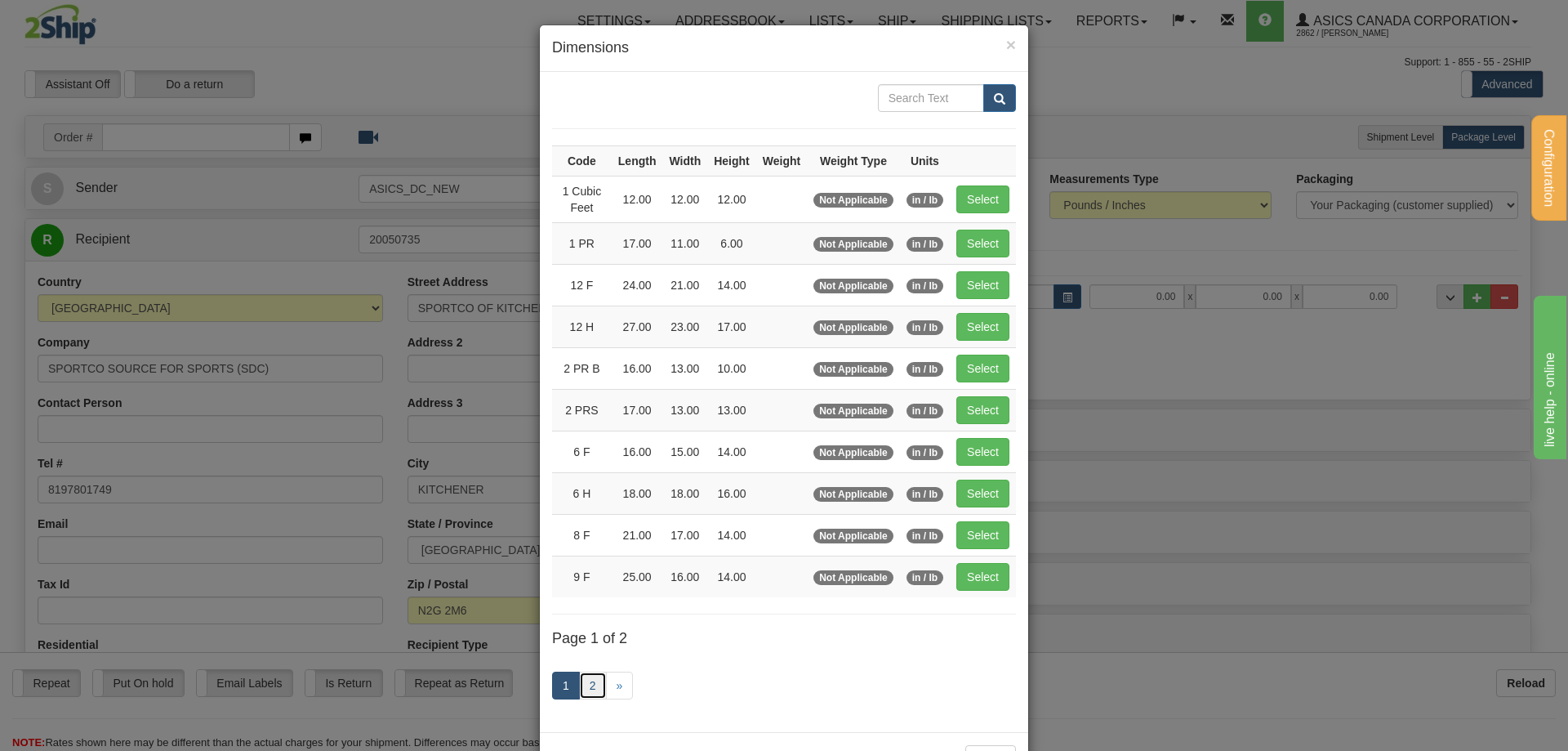
click at [585, 686] on link "2" at bounding box center [592, 685] width 27 height 27
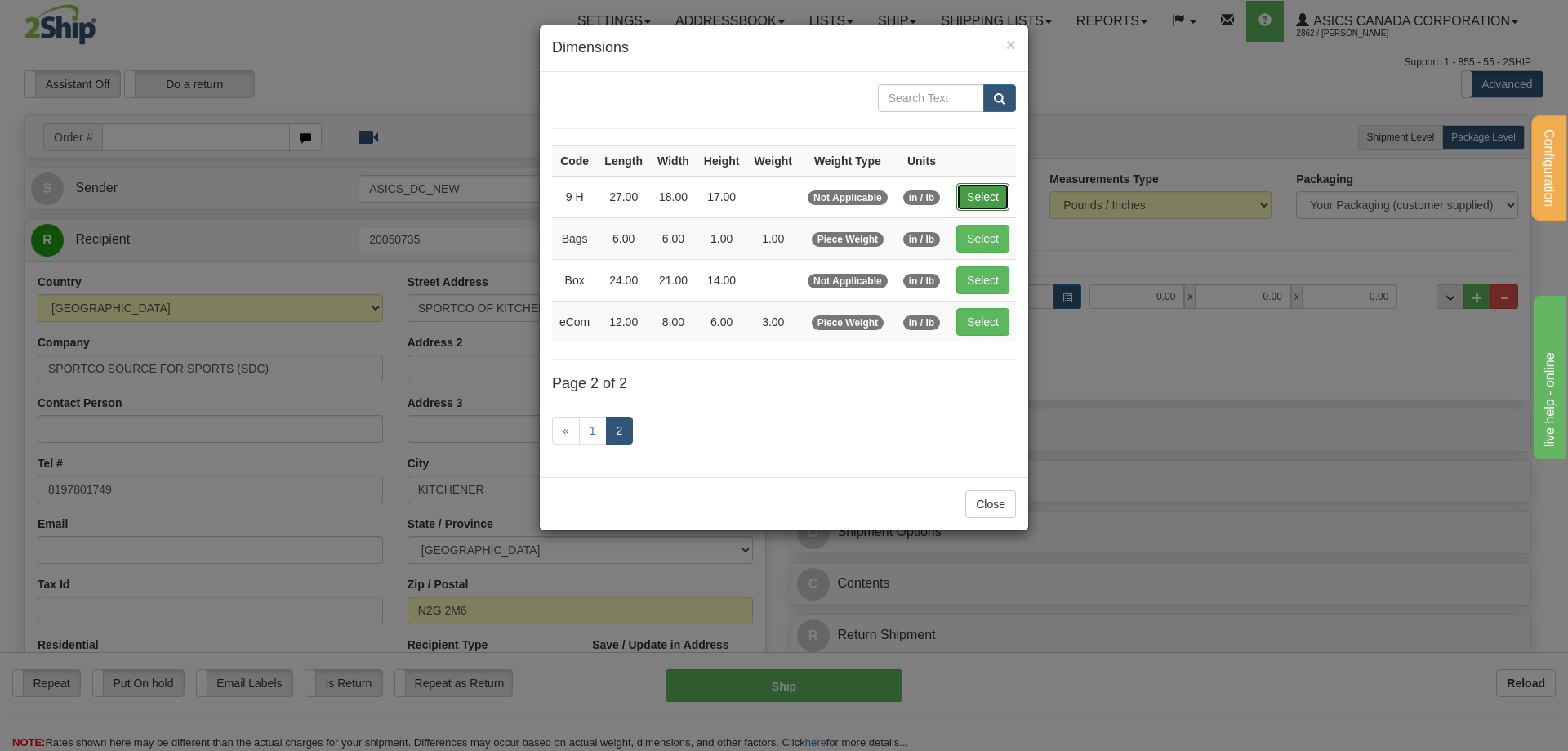
click at [981, 196] on button "Select" at bounding box center [983, 197] width 53 height 27
type input "9 H"
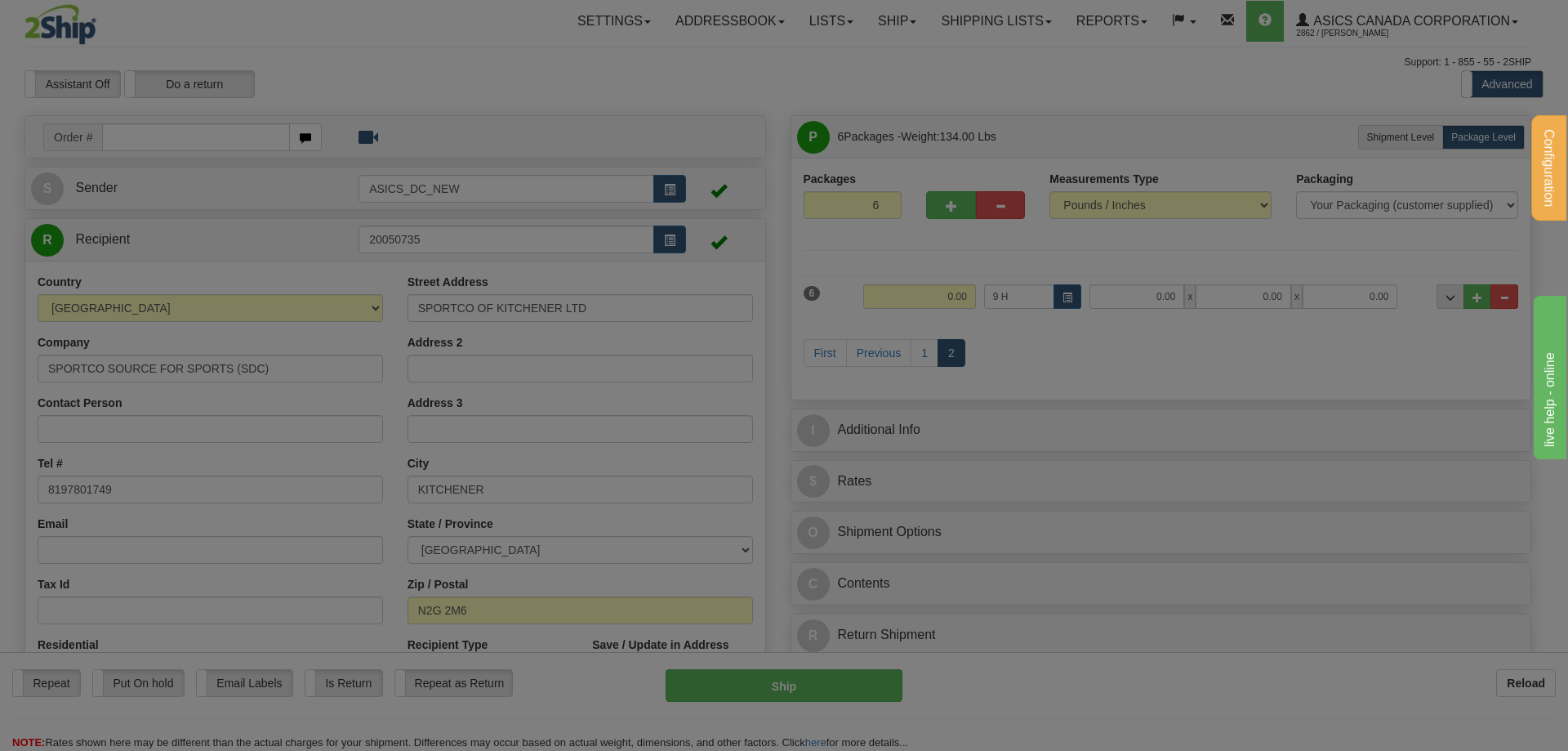
type input "27.00"
type input "18.00"
type input "17.00"
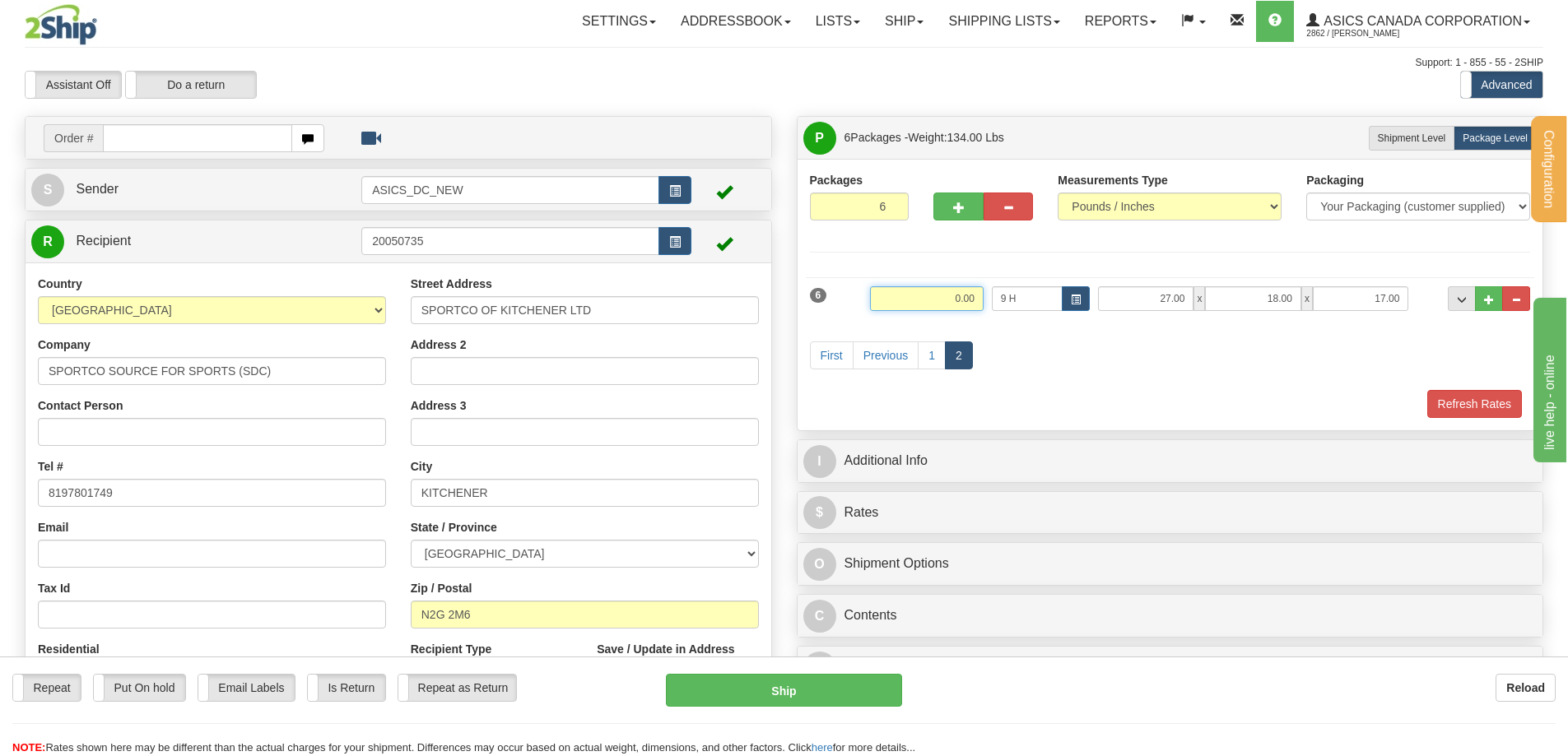
drag, startPoint x: 930, startPoint y: 304, endPoint x: 1020, endPoint y: 304, distance: 90.0
click at [1013, 304] on div "6 Weight 0.00 Dims Code 9 H Length Width x x" at bounding box center [1170, 296] width 729 height 55
type input "23.00"
click at [1478, 399] on button "Refresh Rates" at bounding box center [1474, 404] width 95 height 28
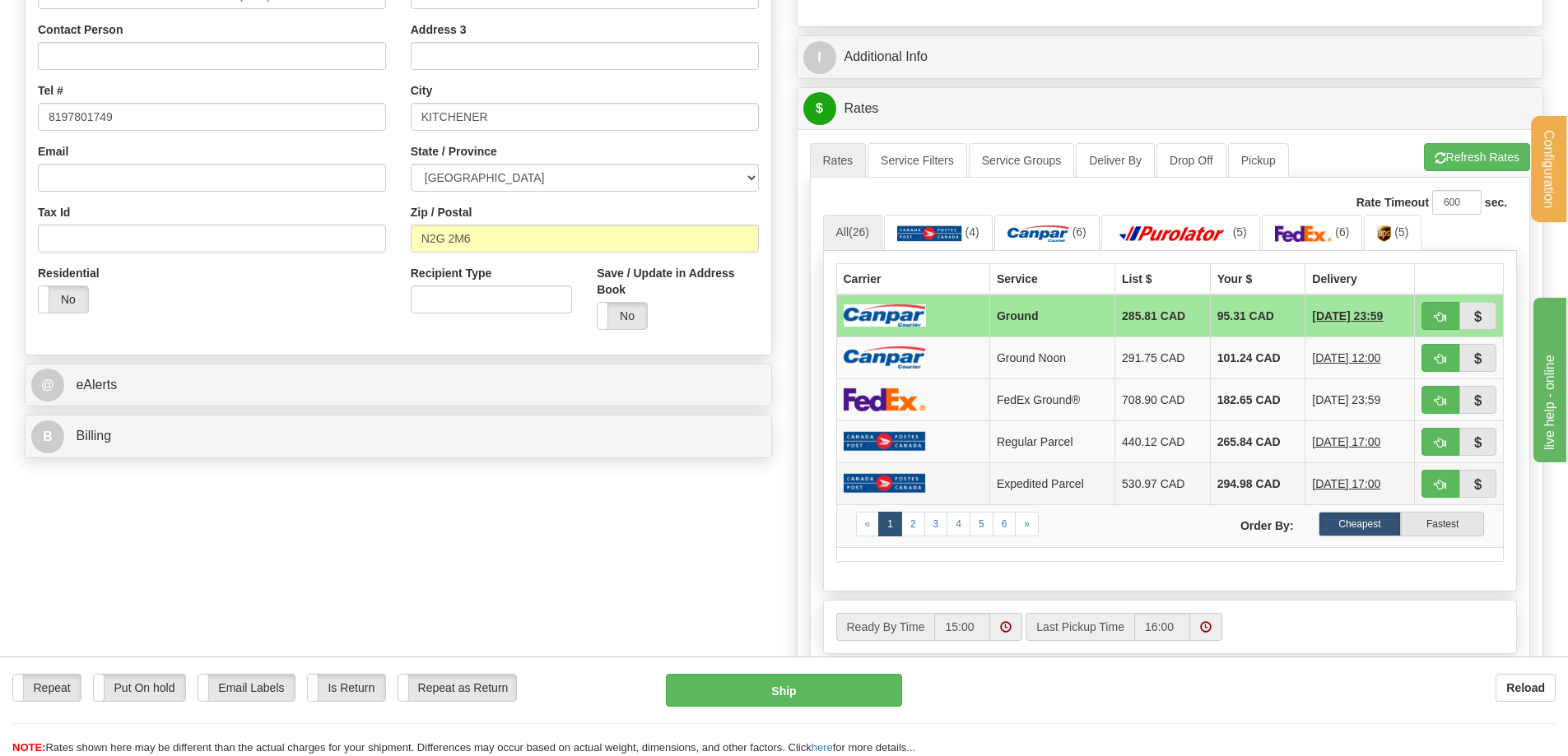
scroll to position [412, 0]
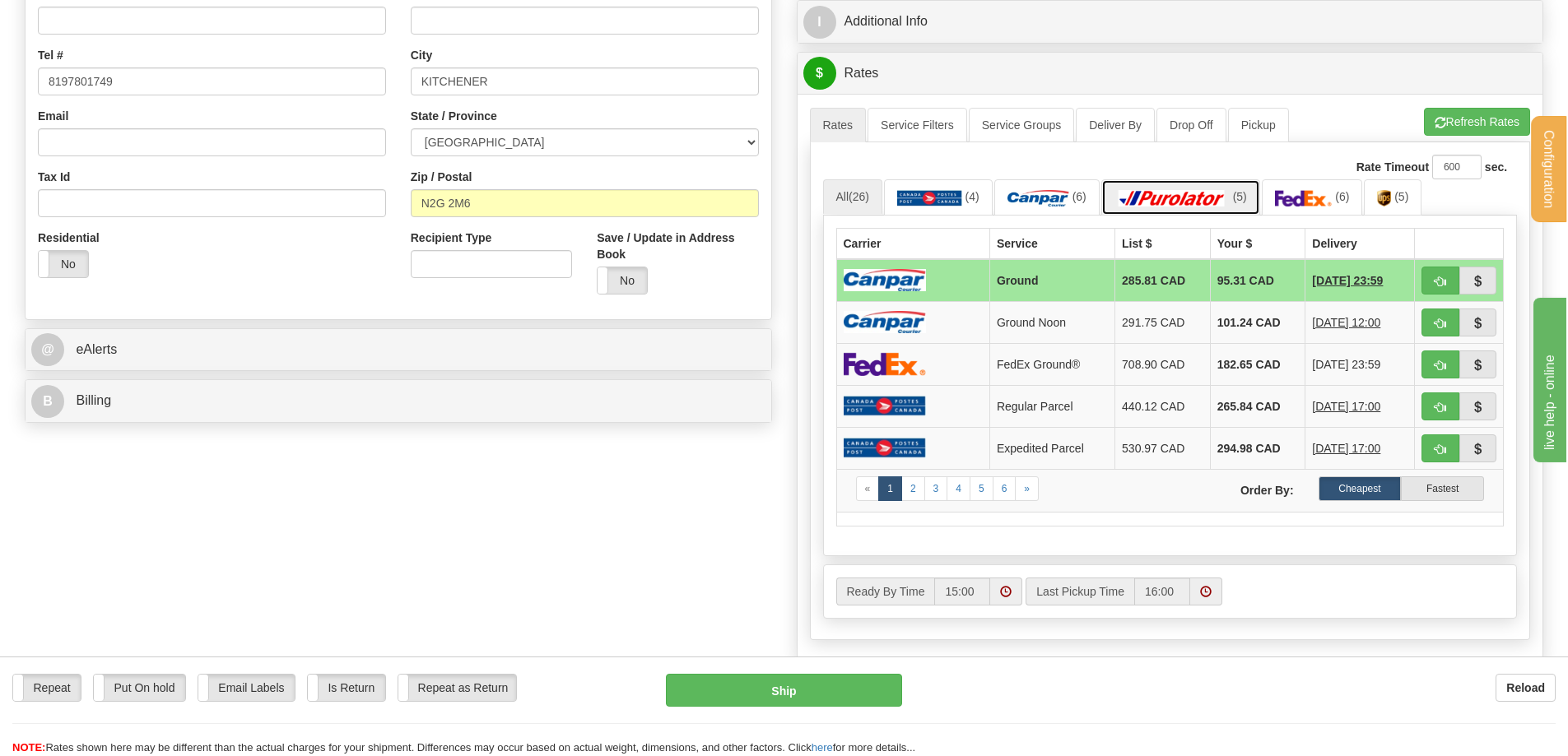
click at [1193, 197] on img at bounding box center [1172, 198] width 115 height 16
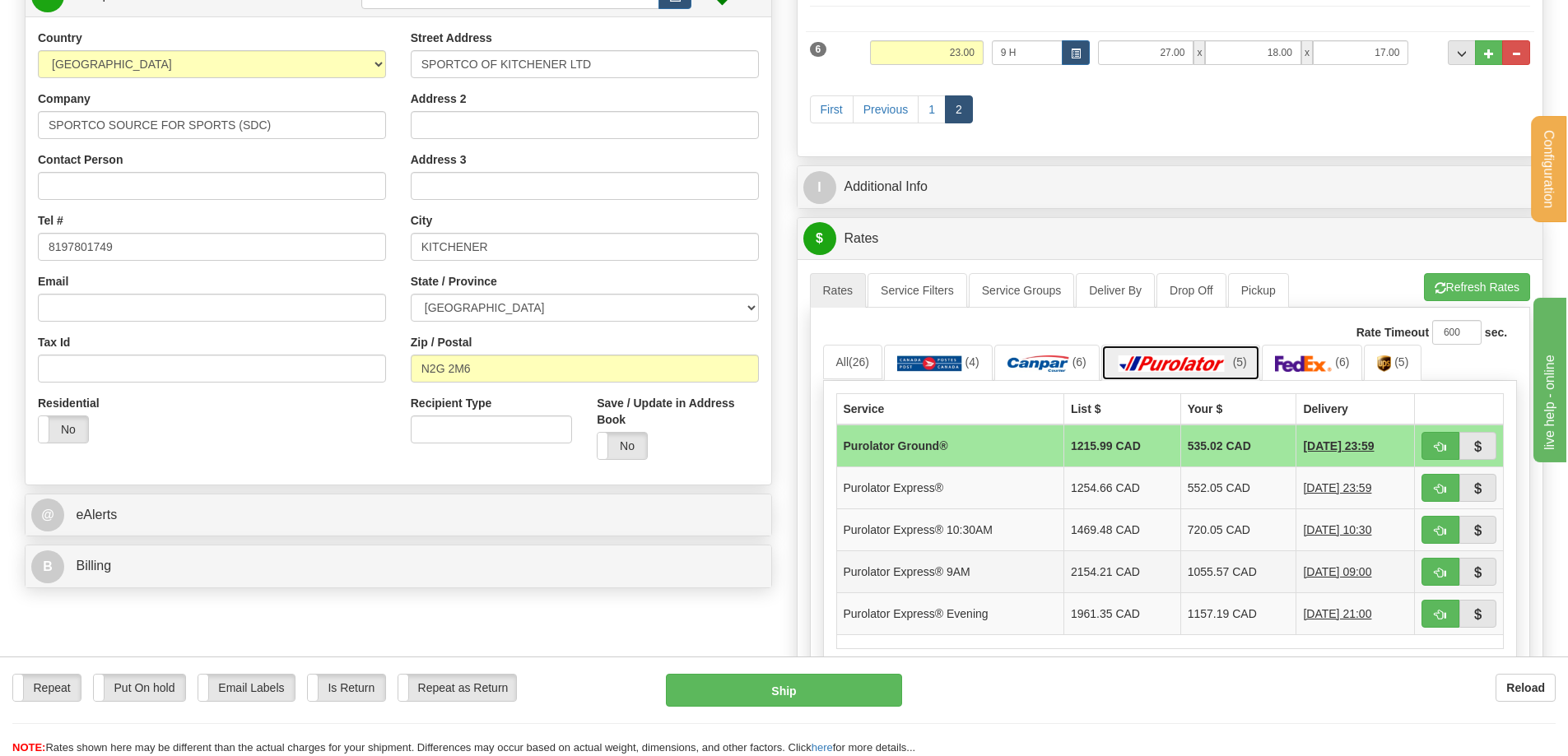
scroll to position [247, 0]
click at [841, 357] on link "All (26)" at bounding box center [852, 361] width 59 height 34
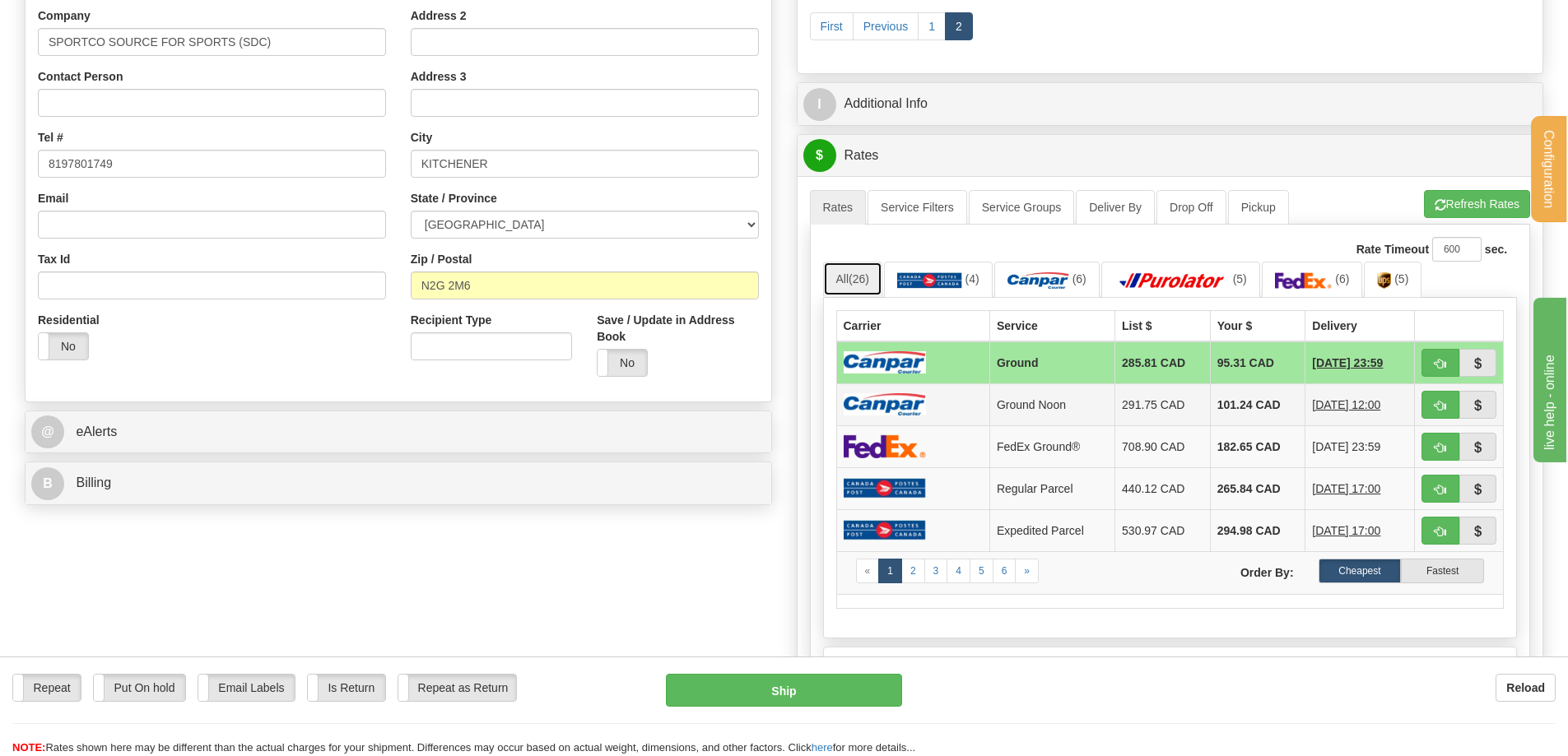
scroll to position [412, 0]
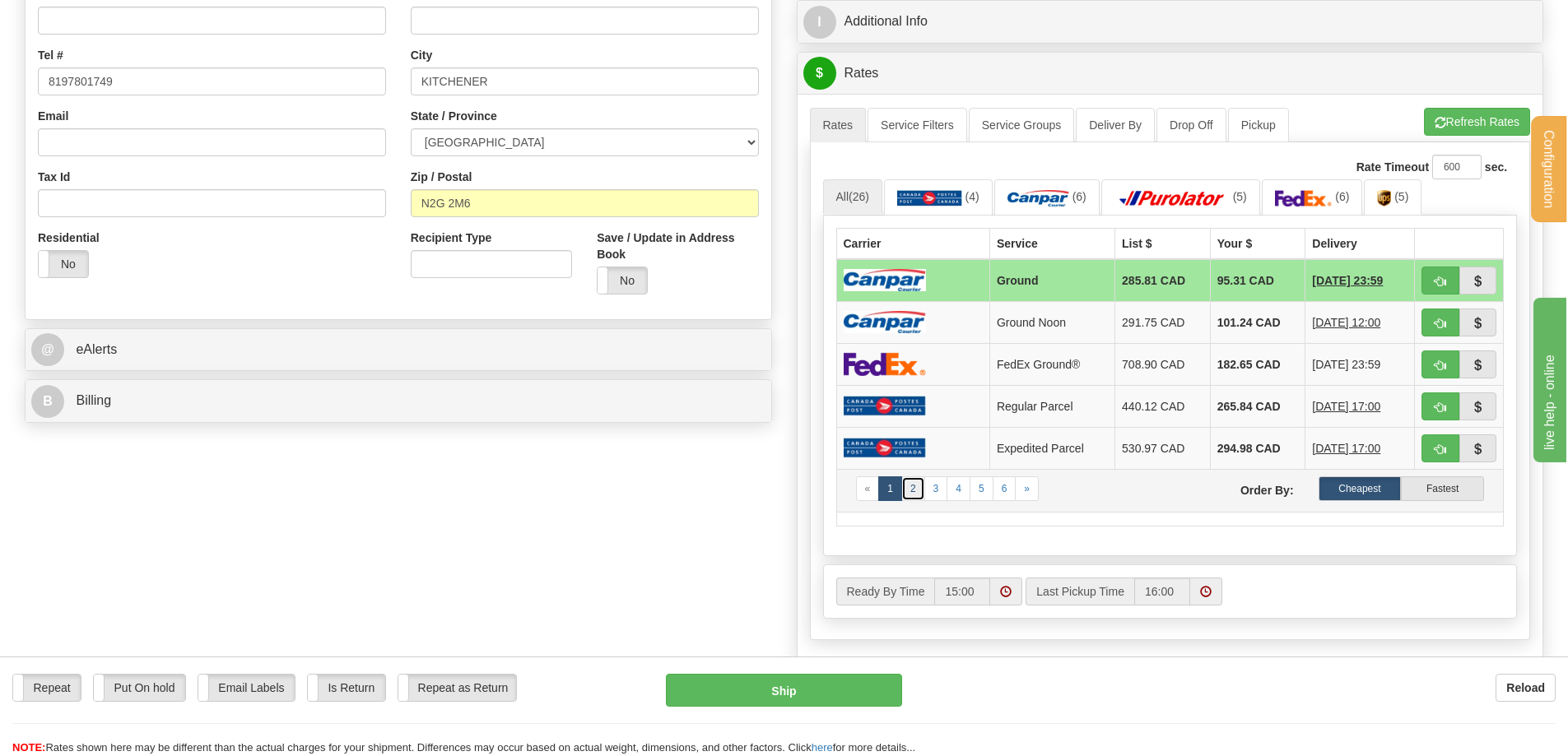
click at [912, 493] on link "2" at bounding box center [913, 488] width 24 height 25
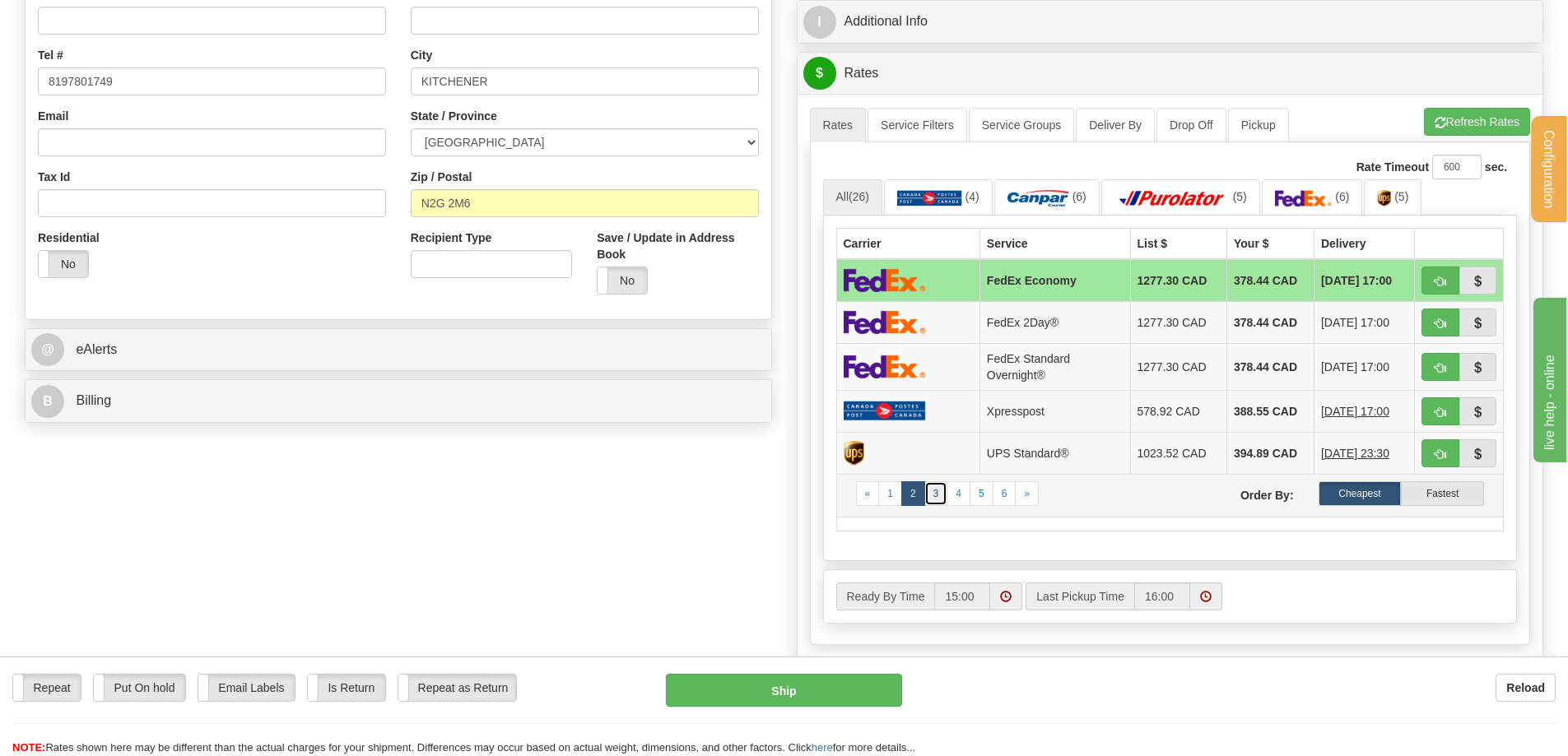
click at [933, 490] on link "3" at bounding box center [936, 493] width 24 height 25
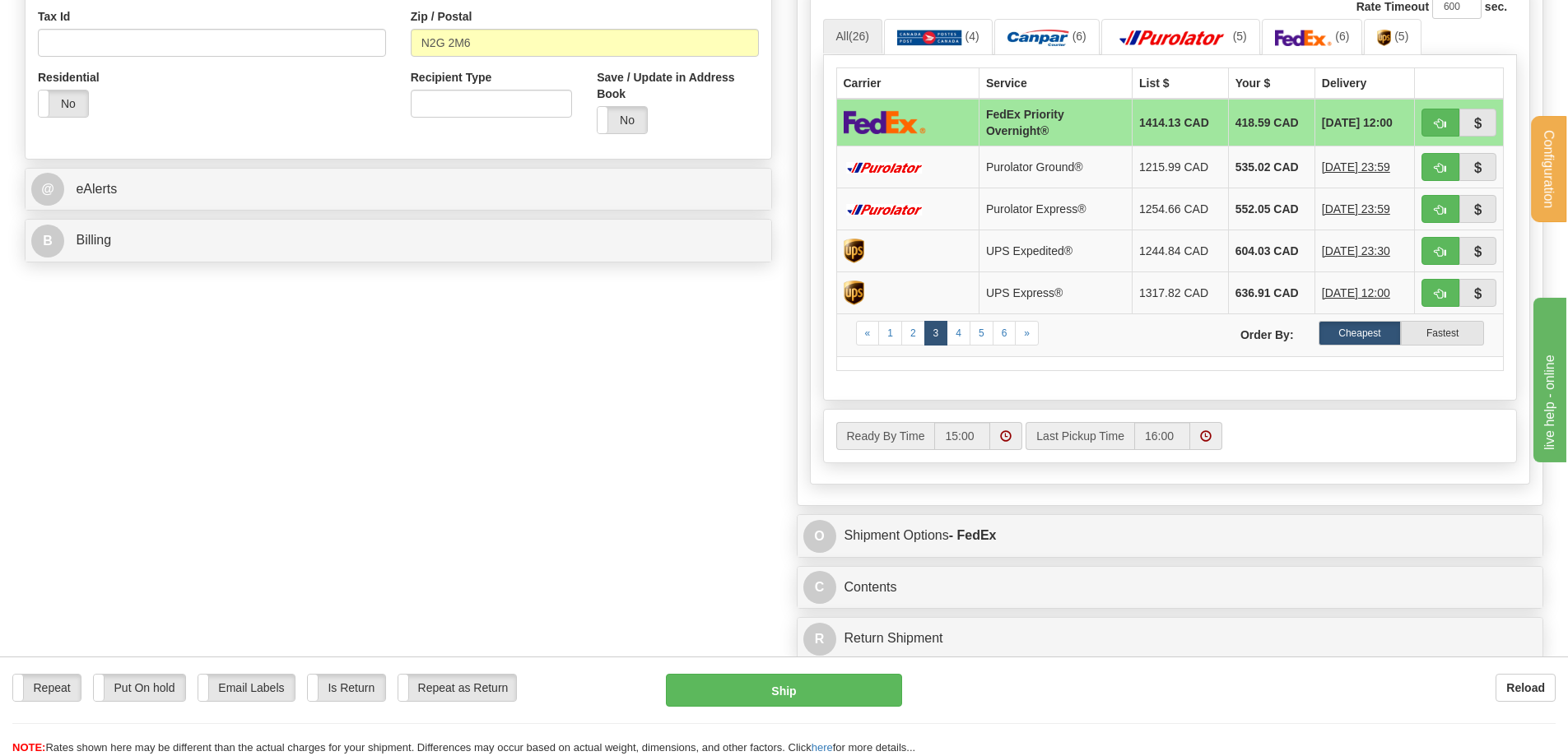
scroll to position [576, 0]
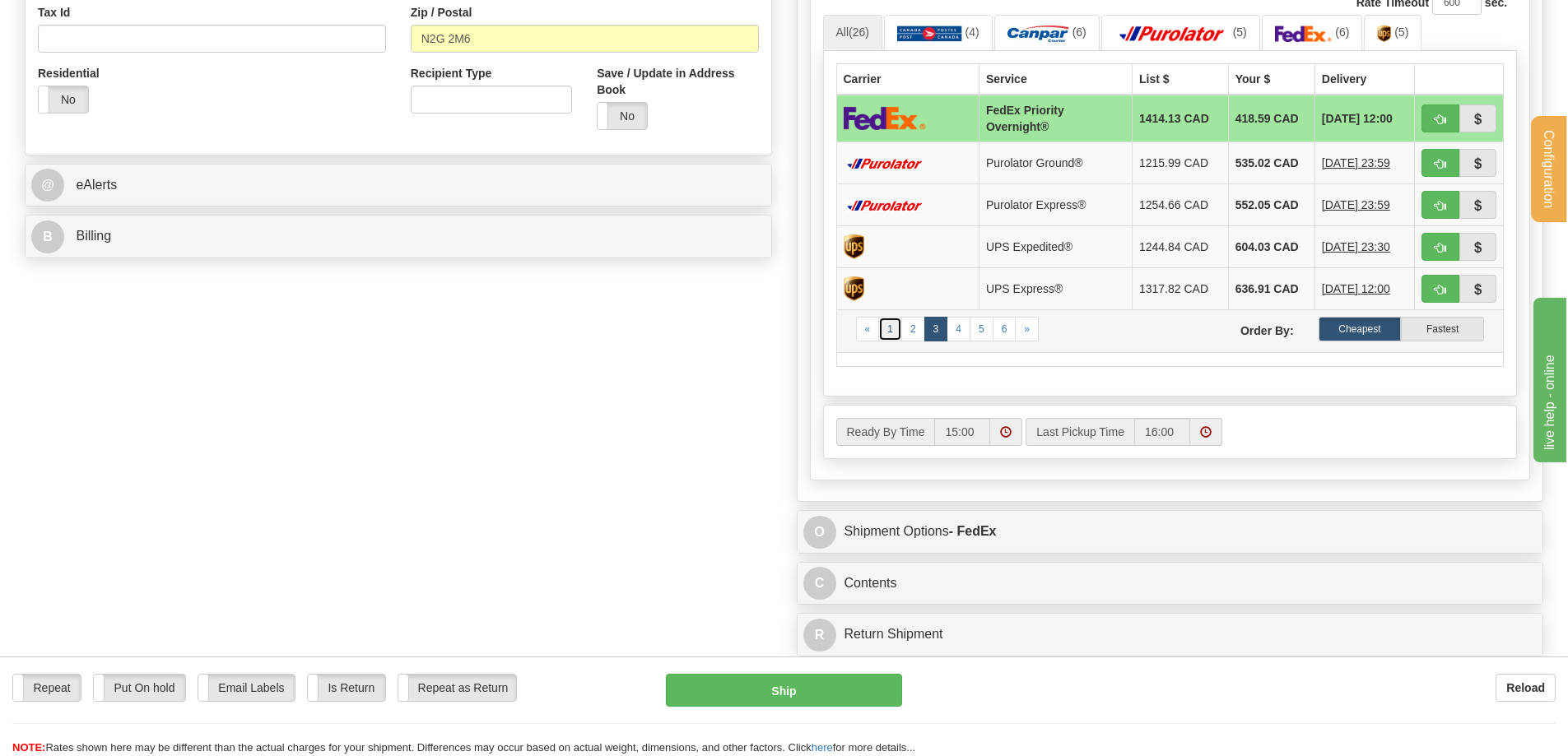
click at [892, 336] on link "1" at bounding box center [890, 329] width 24 height 25
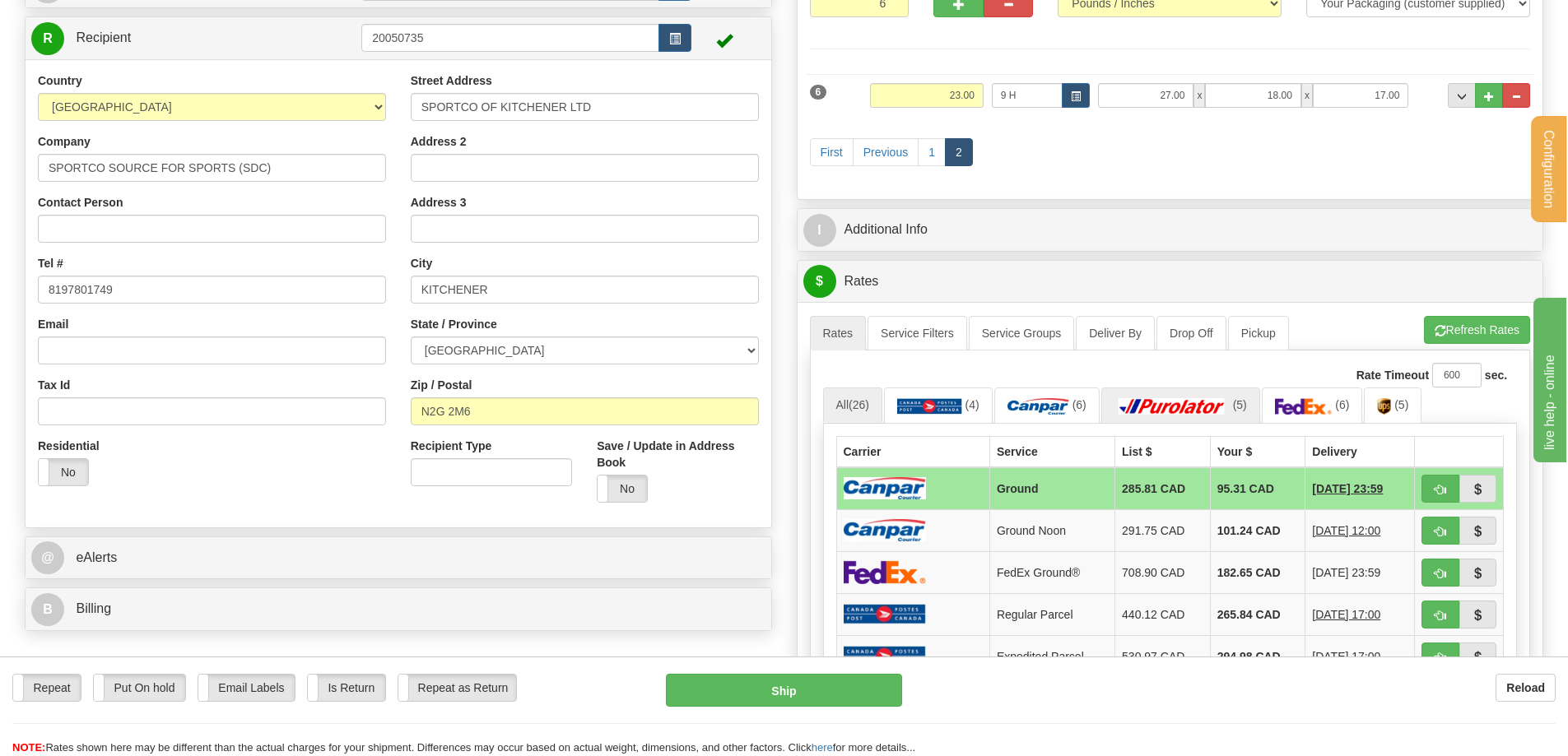
scroll to position [0, 0]
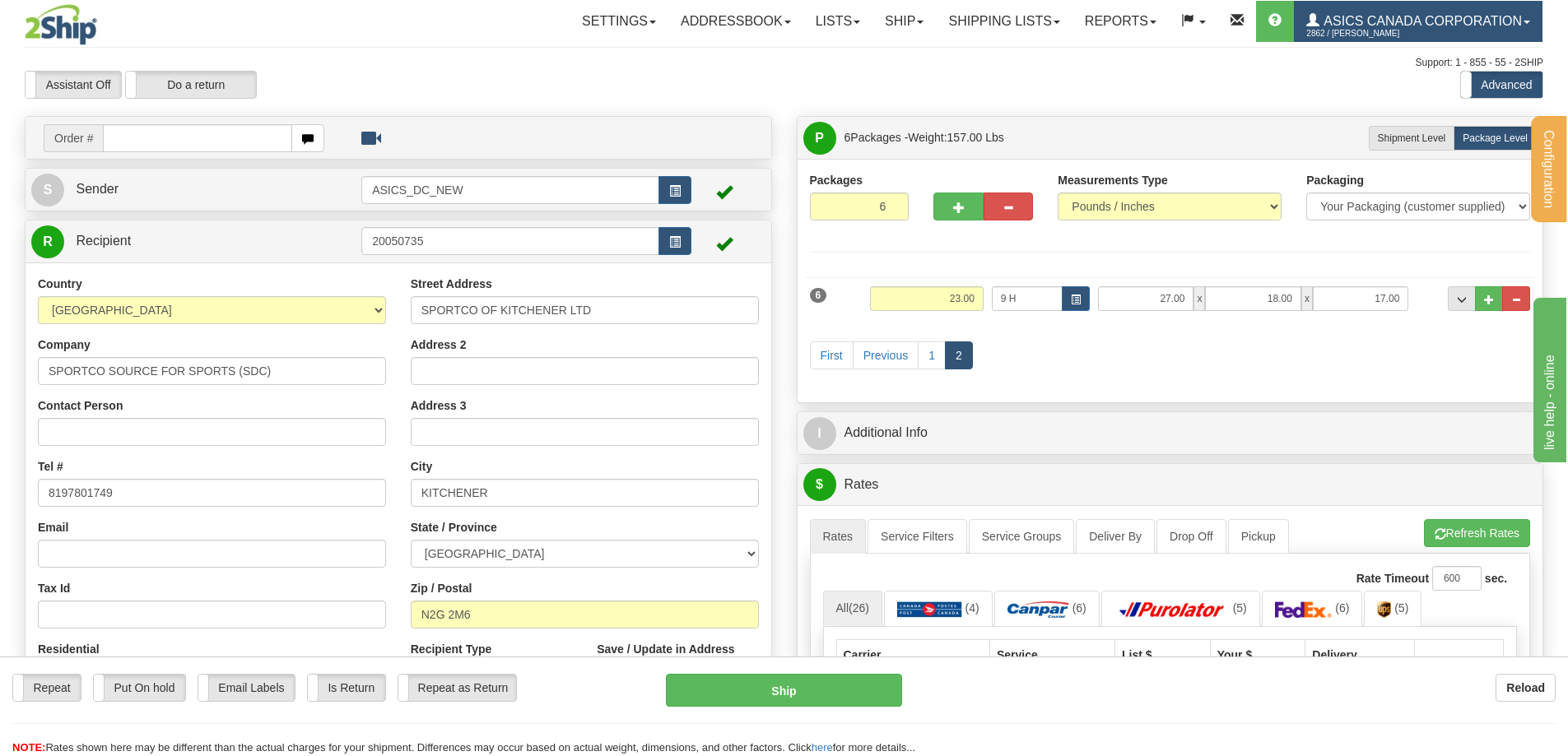
click at [1532, 15] on link "ASICS CANADA CORPORATION 2862 / [PERSON_NAME]" at bounding box center [1418, 22] width 248 height 41
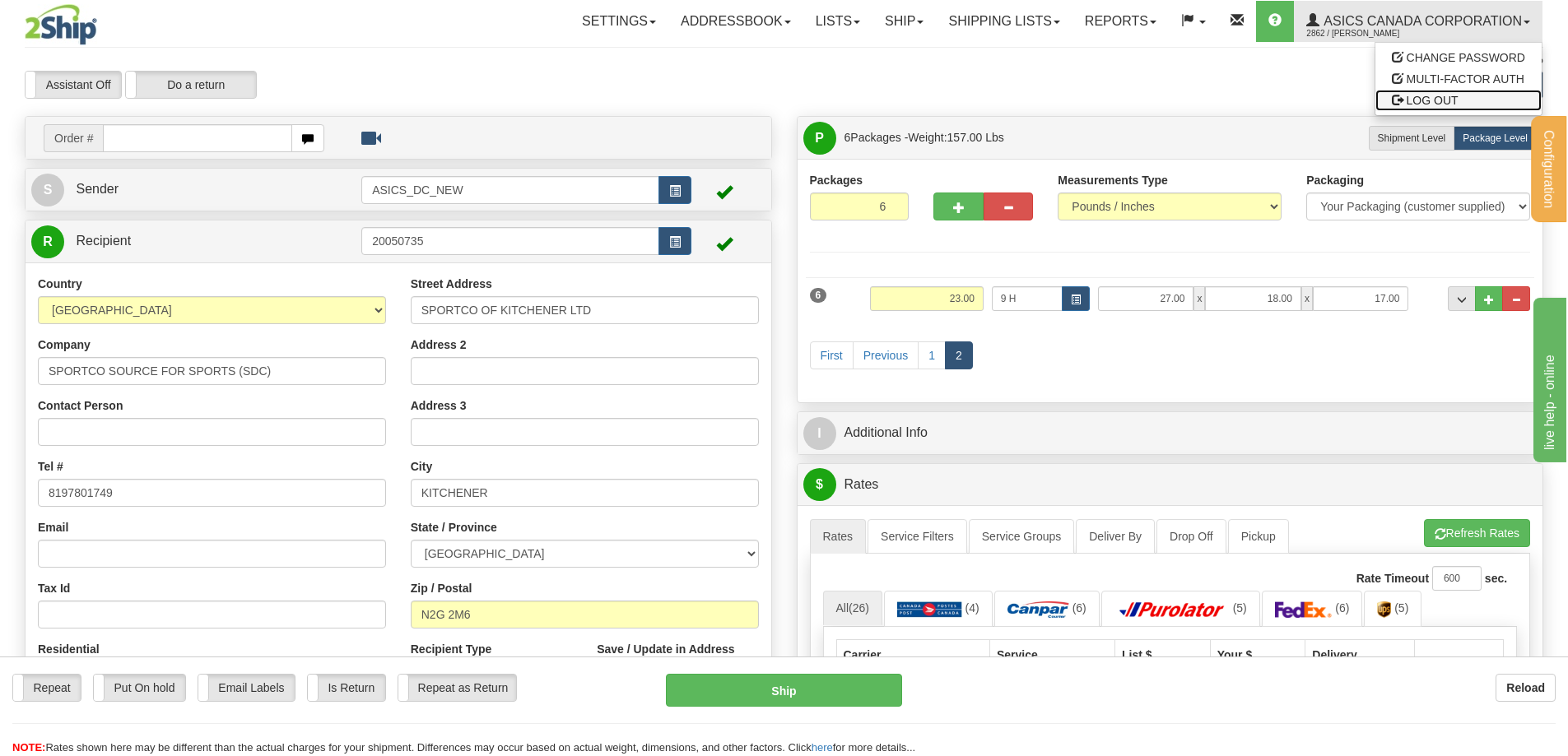
click at [1414, 101] on span "LOG OUT" at bounding box center [1432, 100] width 52 height 13
